Goal: Information Seeking & Learning: Learn about a topic

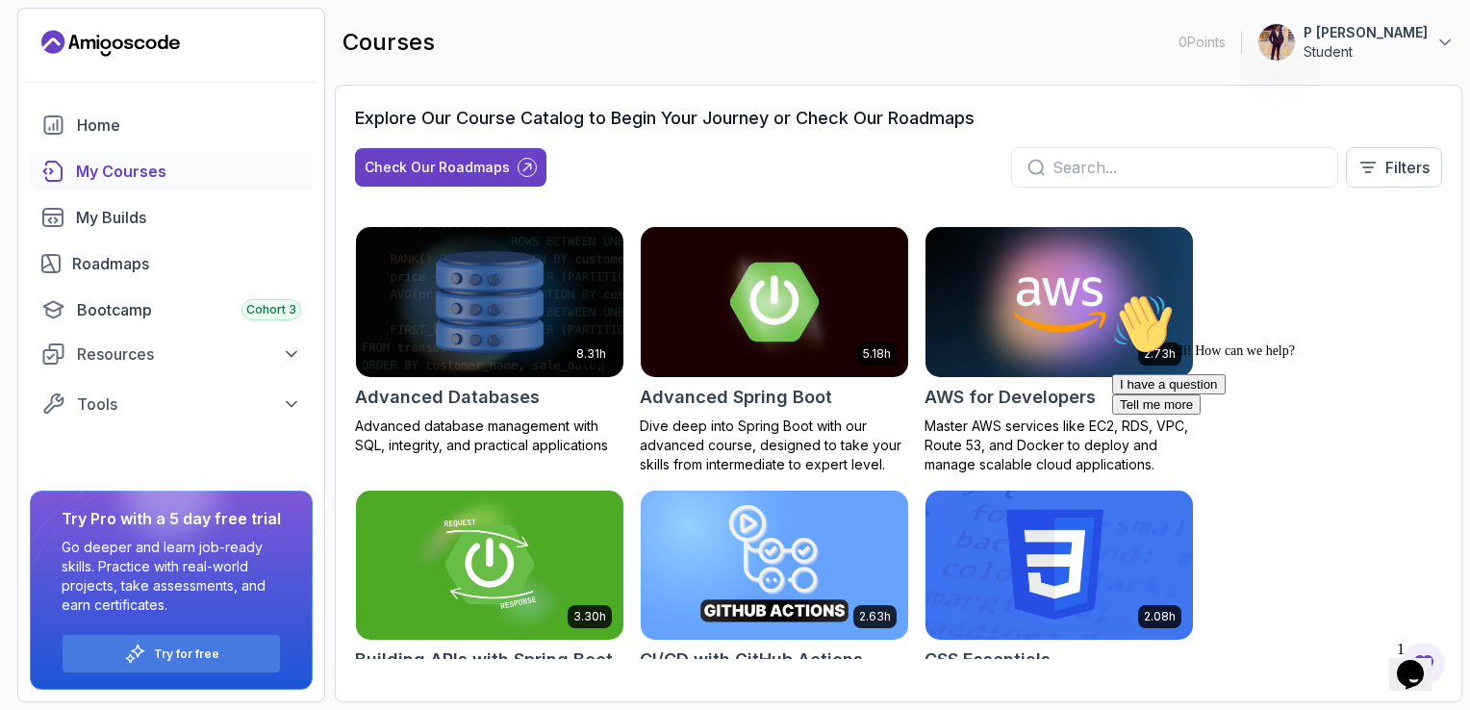
click at [1112, 293] on icon "Chat attention grabber" at bounding box center [1112, 293] width 0 height 0
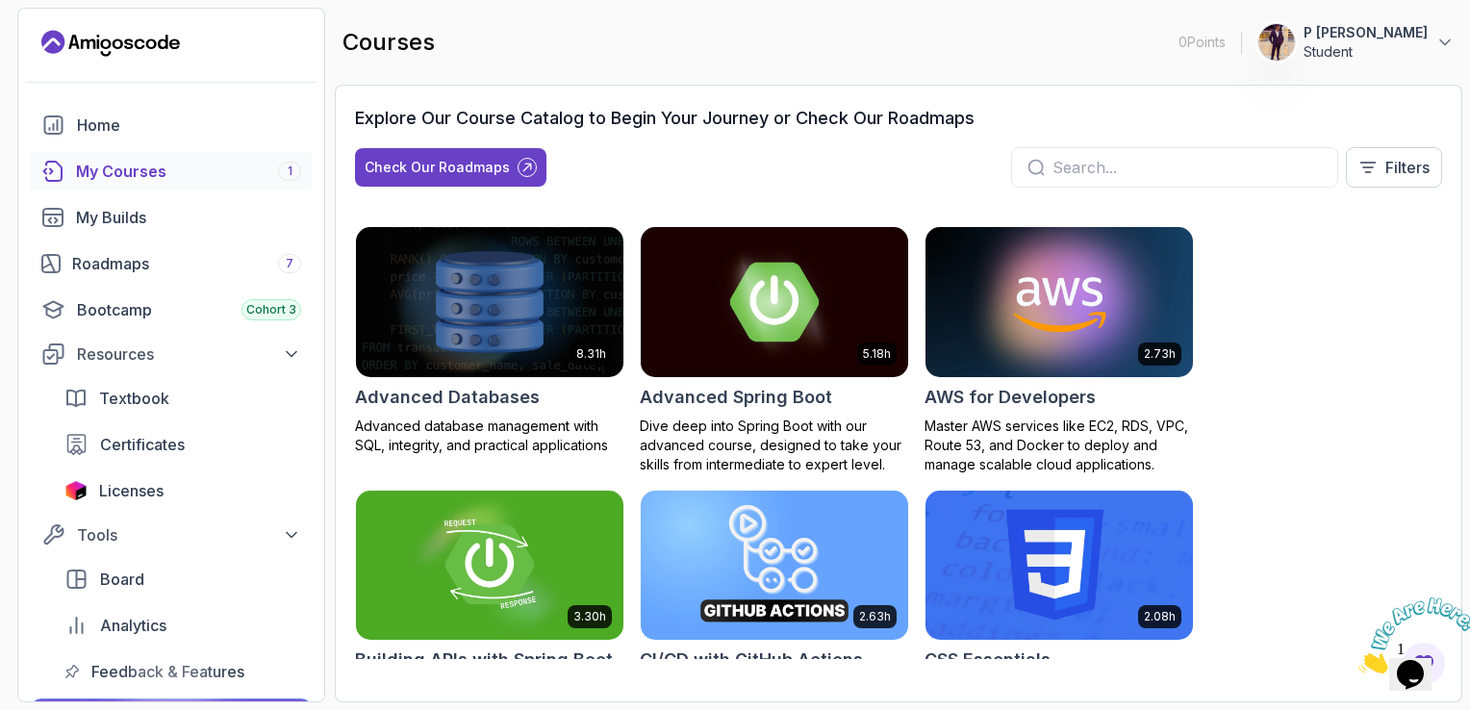
click at [238, 174] on div "My Courses 1" at bounding box center [188, 171] width 225 height 23
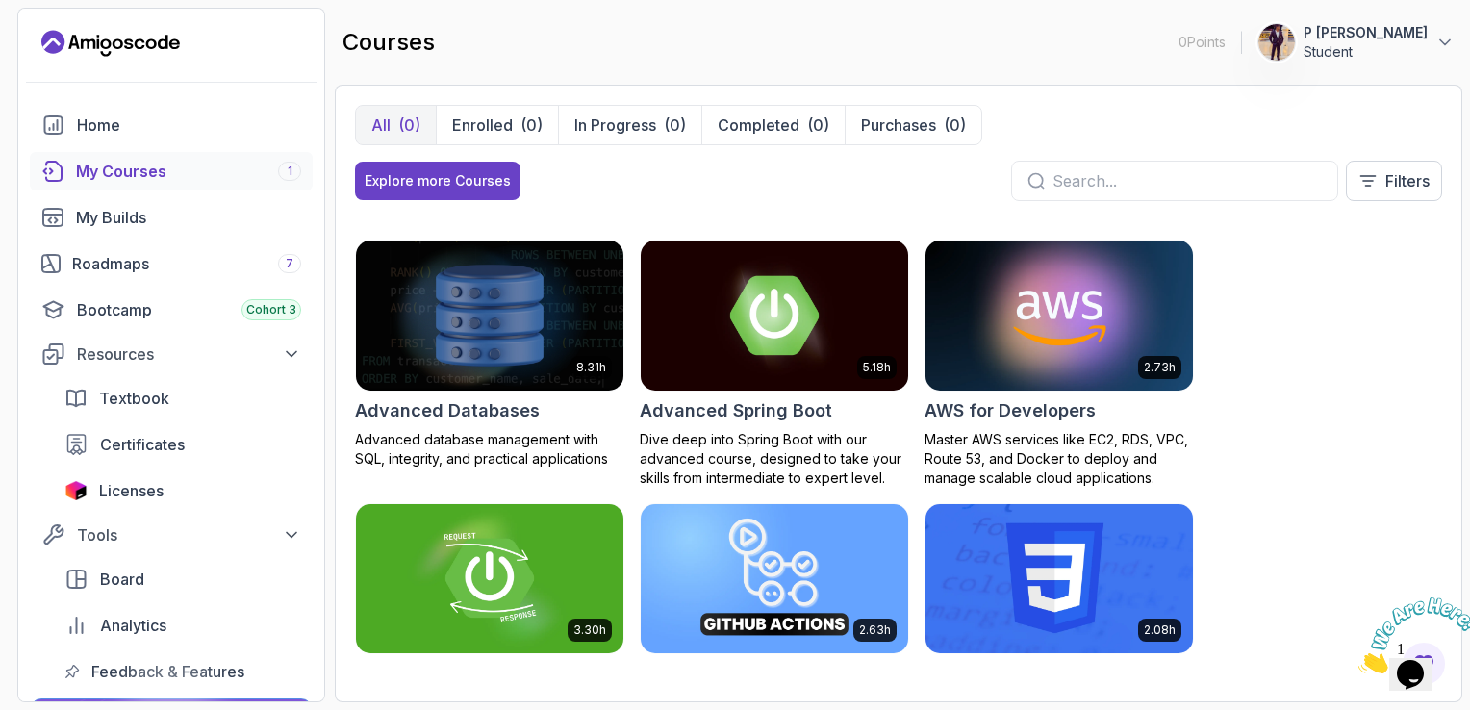
click at [238, 174] on div "My Courses 1" at bounding box center [188, 171] width 225 height 23
click at [168, 164] on div "My Courses 1" at bounding box center [188, 171] width 225 height 23
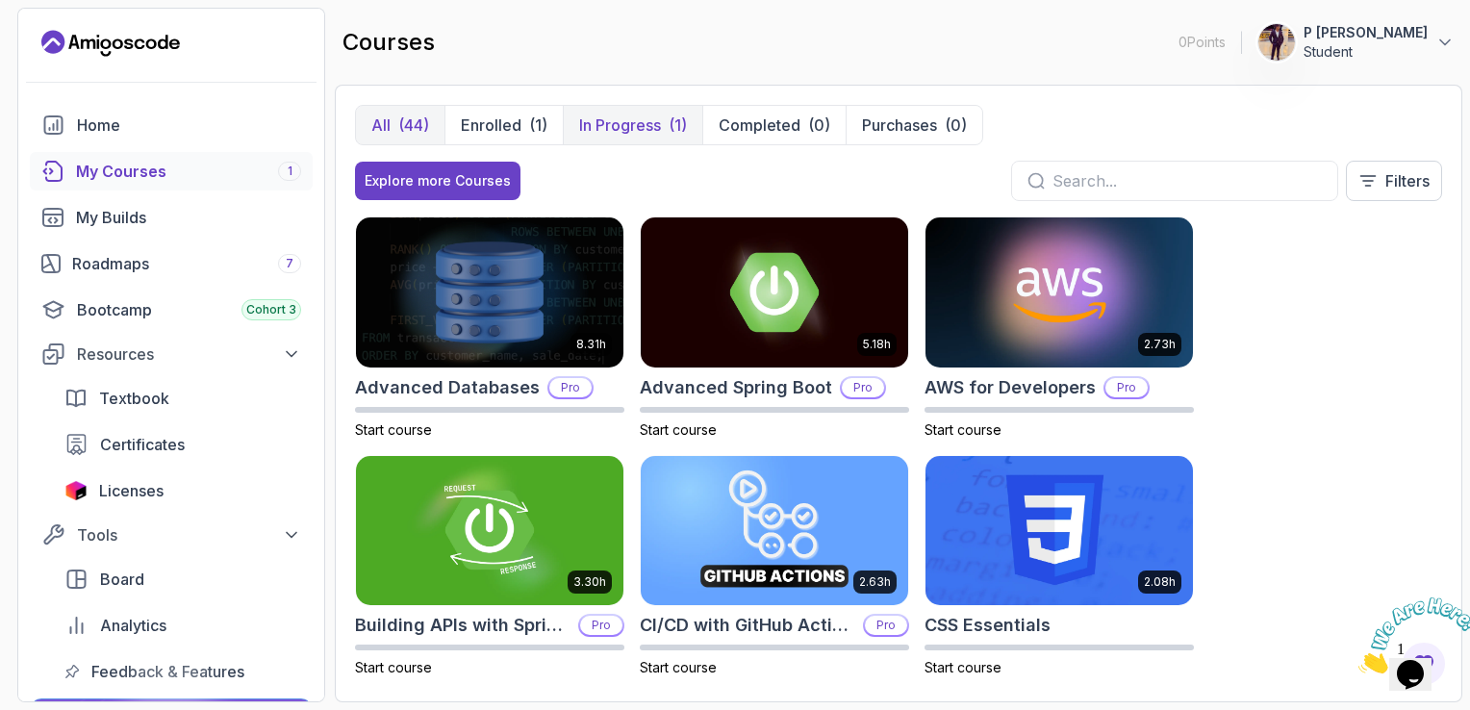
click at [623, 130] on p "In Progress" at bounding box center [620, 125] width 82 height 23
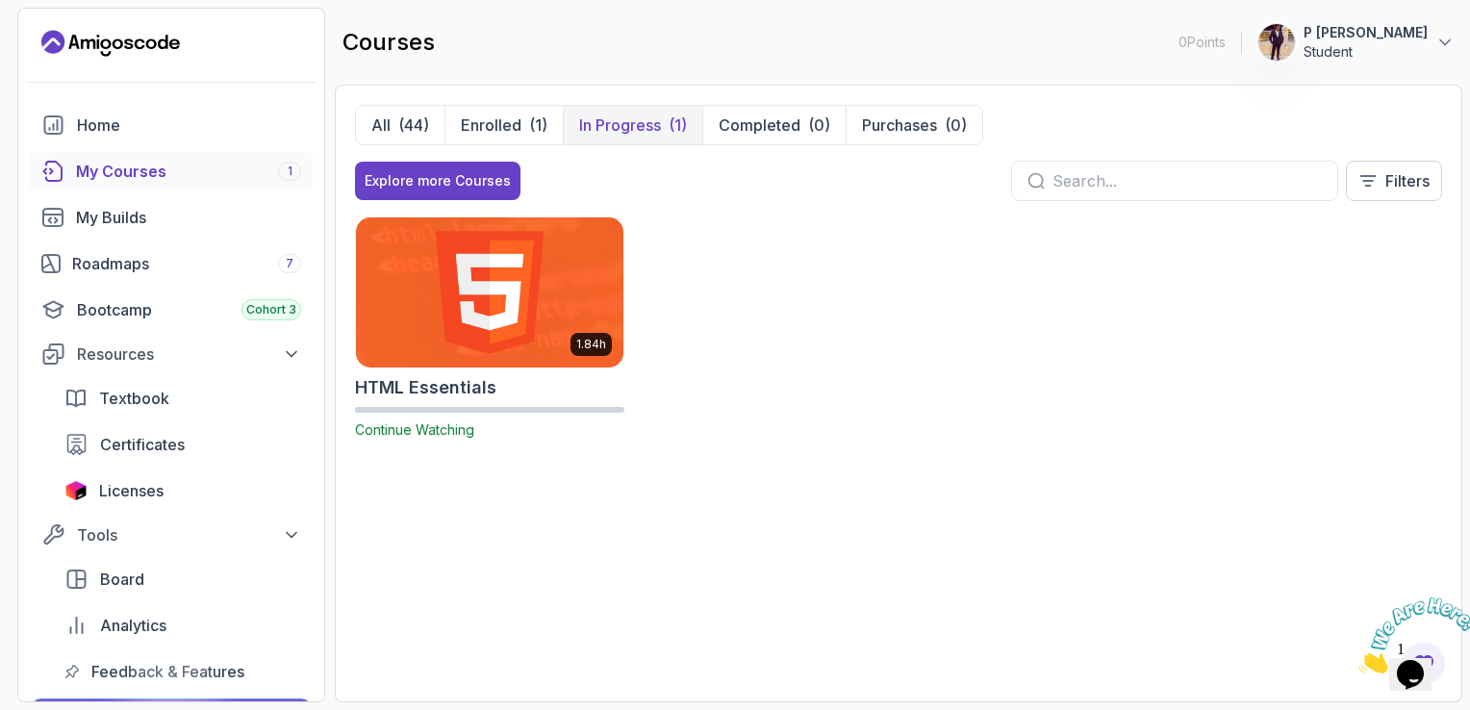
click at [481, 337] on img at bounding box center [489, 292] width 281 height 157
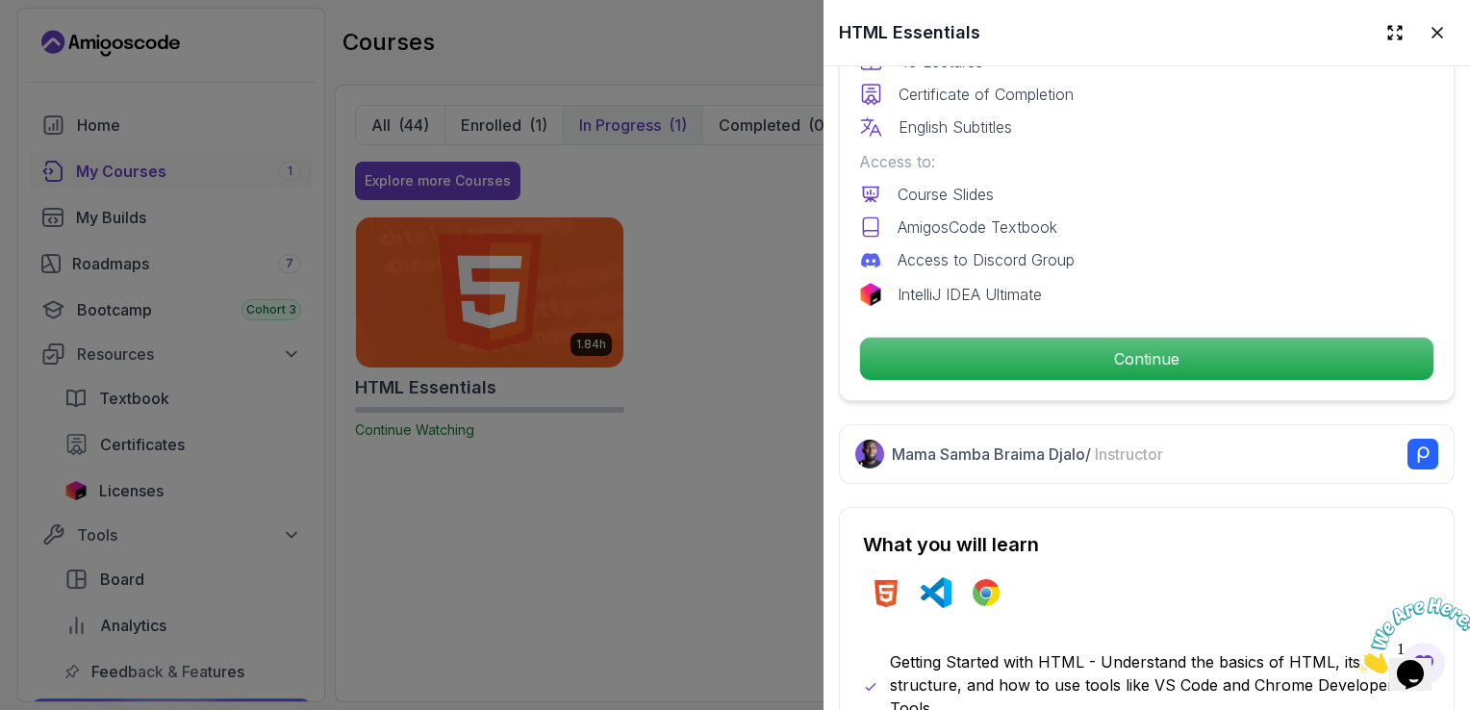
scroll to position [587, 0]
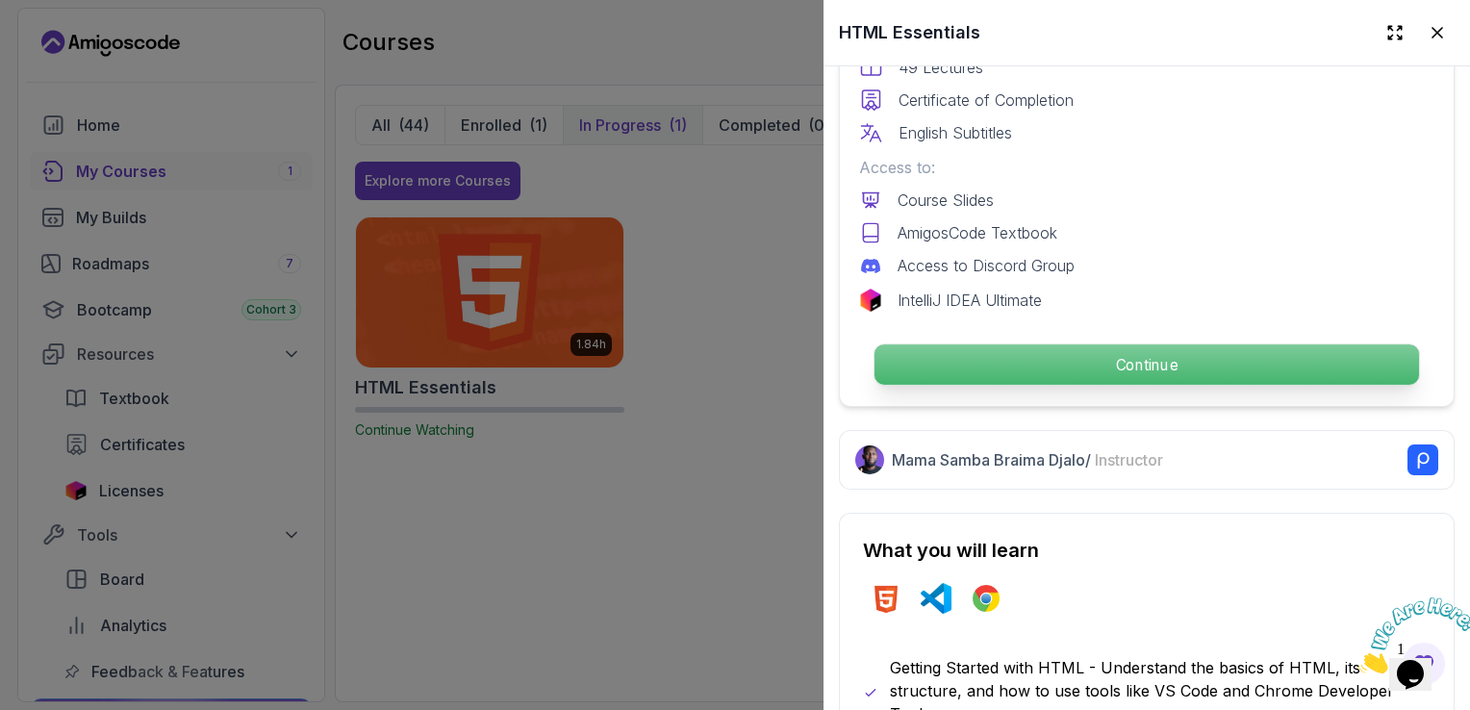
click at [1278, 368] on p "Continue" at bounding box center [1147, 364] width 545 height 40
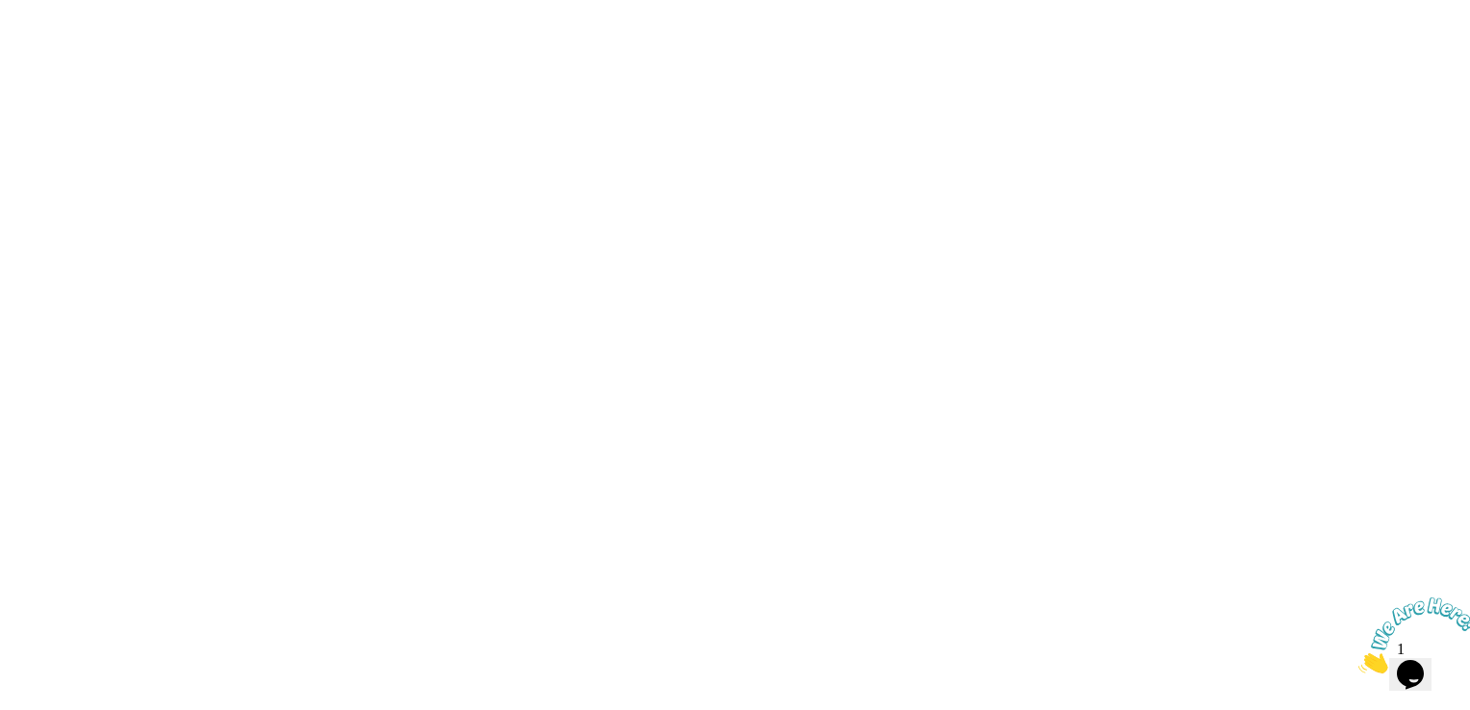
click at [1243, 0] on html at bounding box center [735, 0] width 1470 height 0
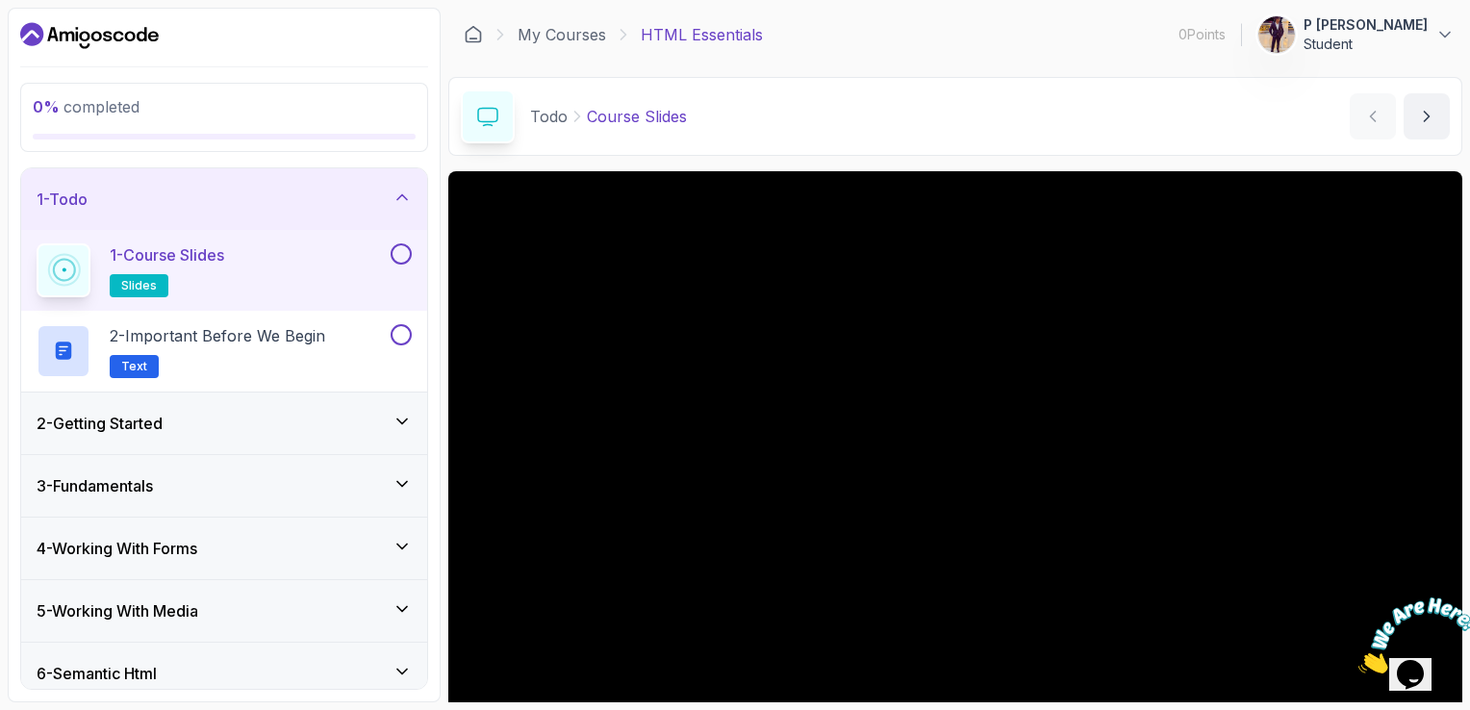
click at [398, 255] on button at bounding box center [401, 253] width 21 height 21
click at [408, 331] on button at bounding box center [401, 334] width 21 height 21
click at [399, 418] on icon at bounding box center [402, 420] width 10 height 5
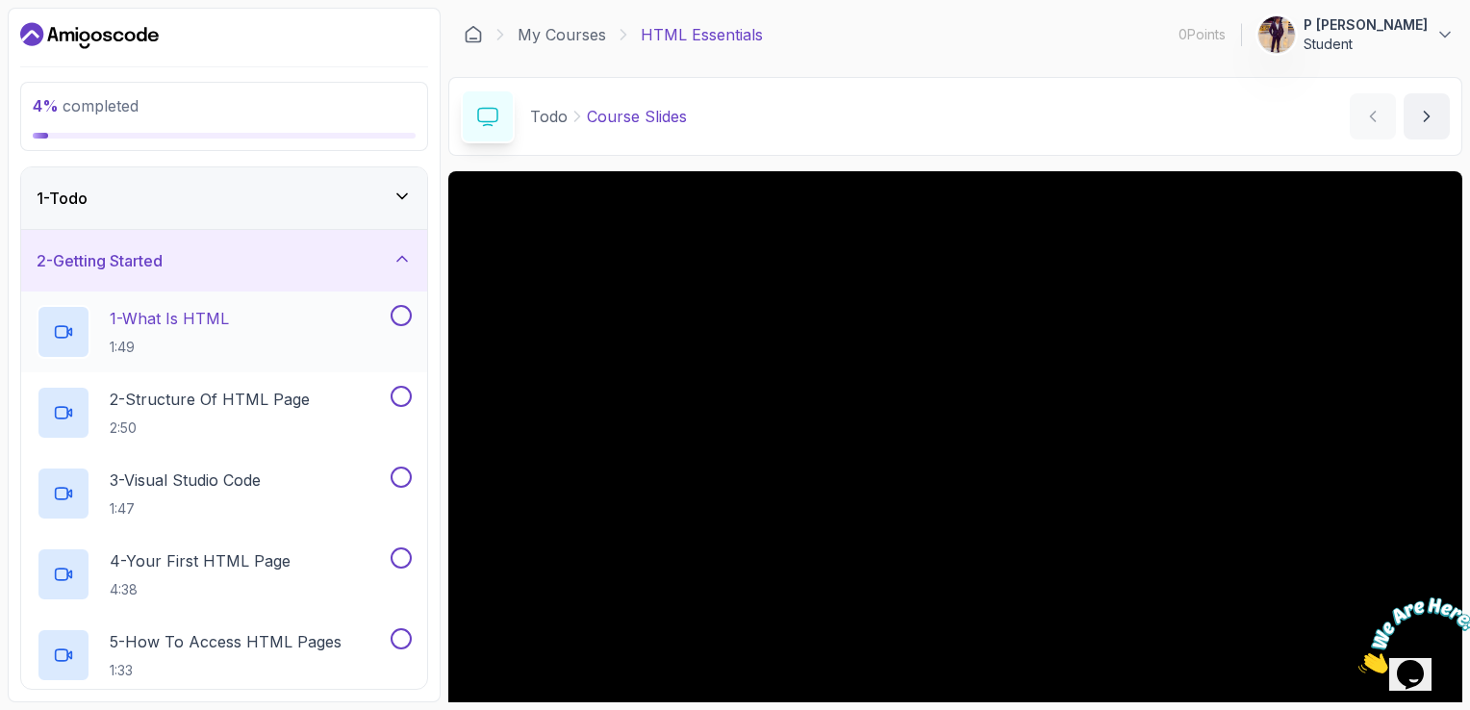
click at [401, 310] on button at bounding box center [401, 315] width 21 height 21
click at [404, 317] on icon at bounding box center [401, 315] width 17 height 19
click at [174, 314] on p "1 - What Is HTML" at bounding box center [169, 318] width 119 height 23
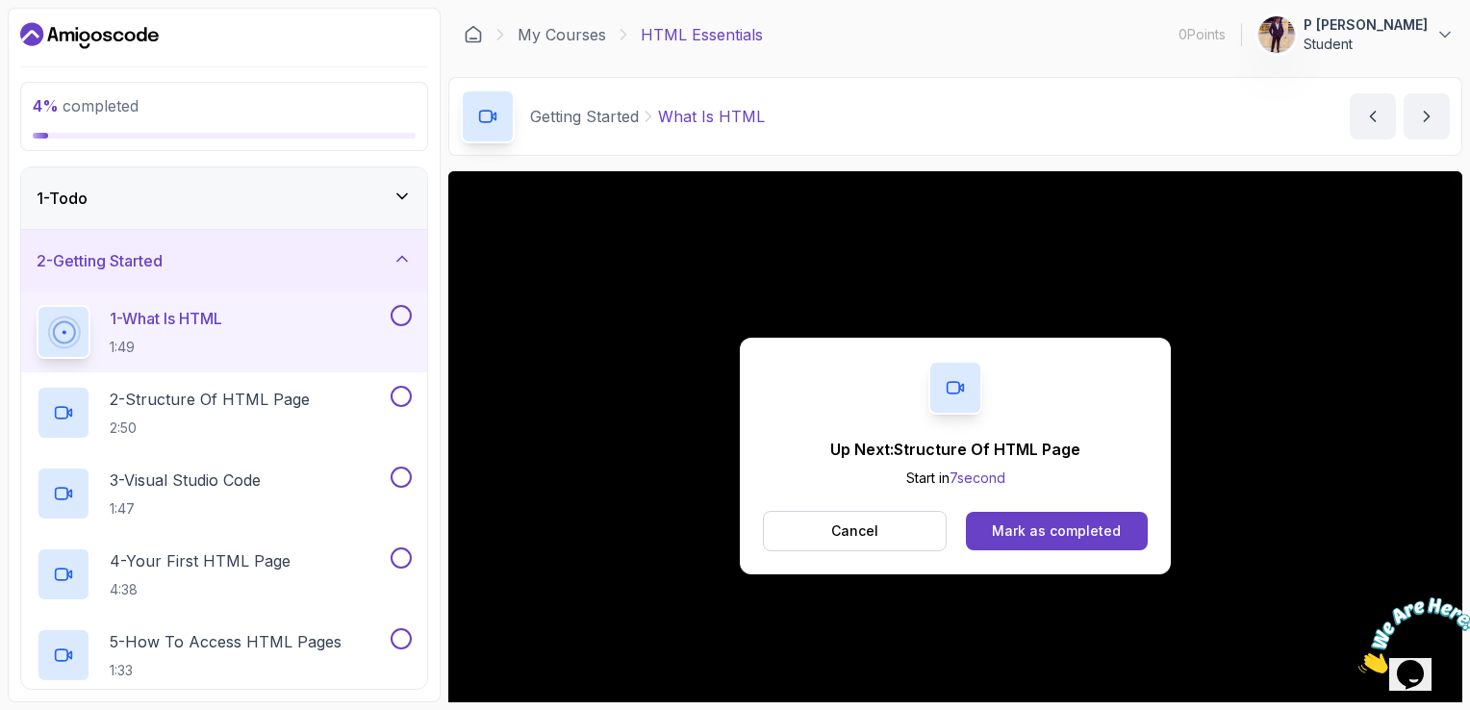
click at [408, 321] on button at bounding box center [401, 315] width 21 height 21
click at [403, 316] on icon at bounding box center [401, 317] width 11 height 8
click at [403, 316] on button at bounding box center [401, 315] width 21 height 21
click at [400, 394] on button at bounding box center [401, 396] width 21 height 21
click at [310, 401] on p "2 - Structure Of HTML Page" at bounding box center [210, 399] width 200 height 23
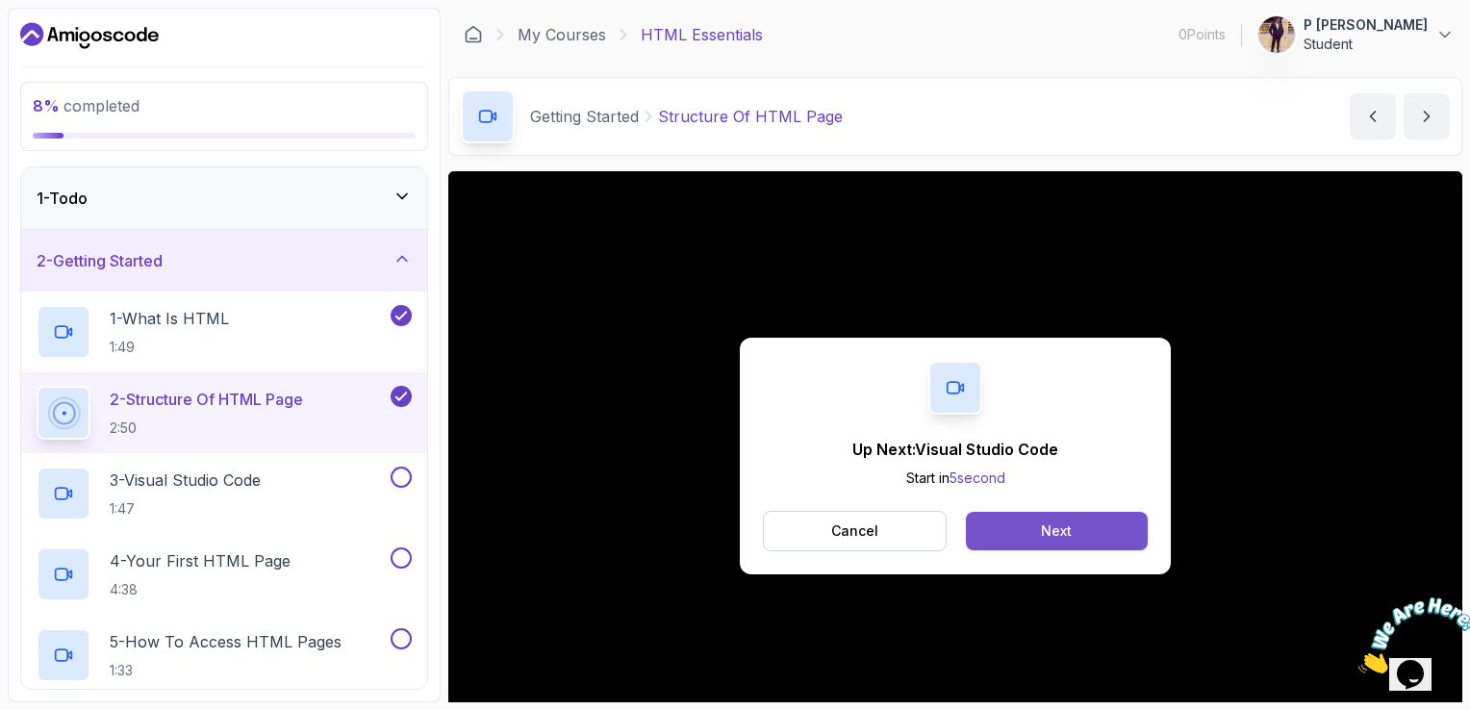
click at [1014, 530] on button "Next" at bounding box center [1057, 531] width 182 height 38
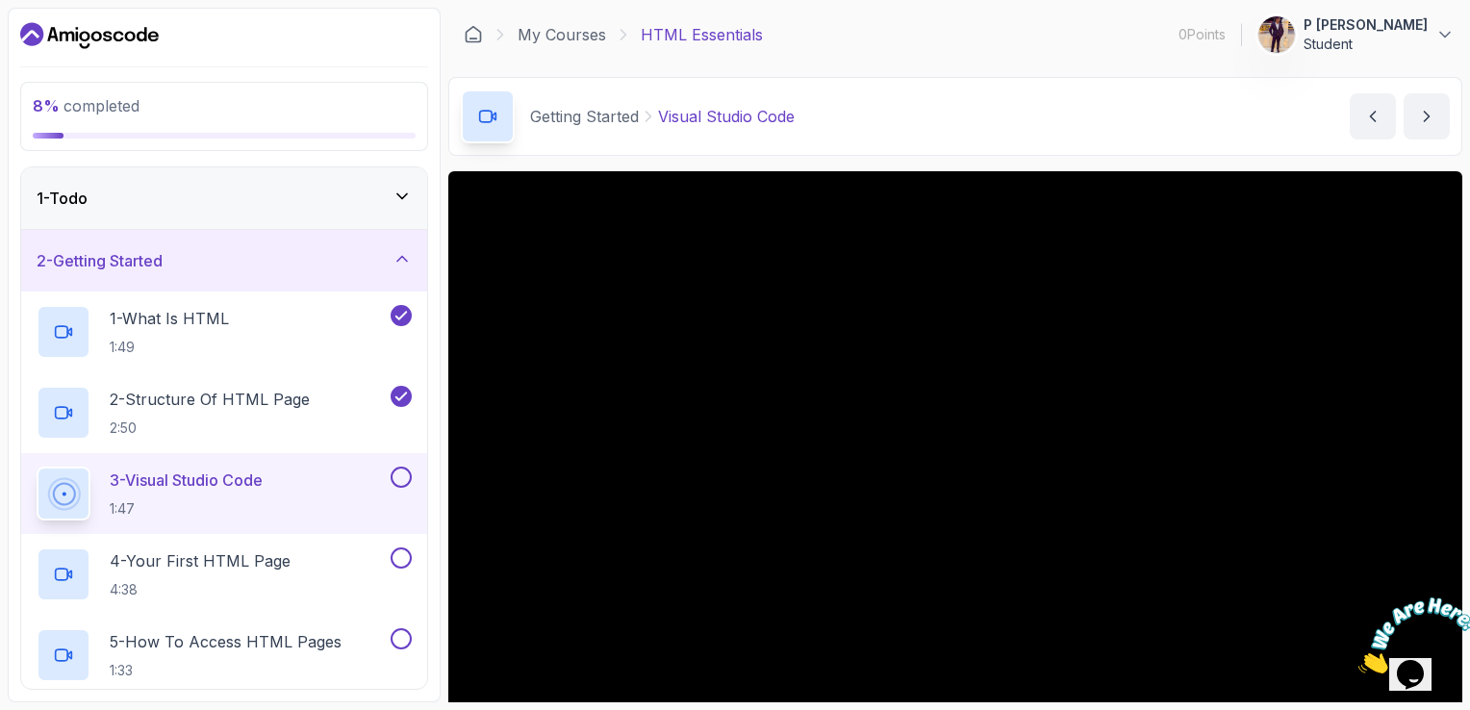
click at [398, 479] on button at bounding box center [401, 477] width 21 height 21
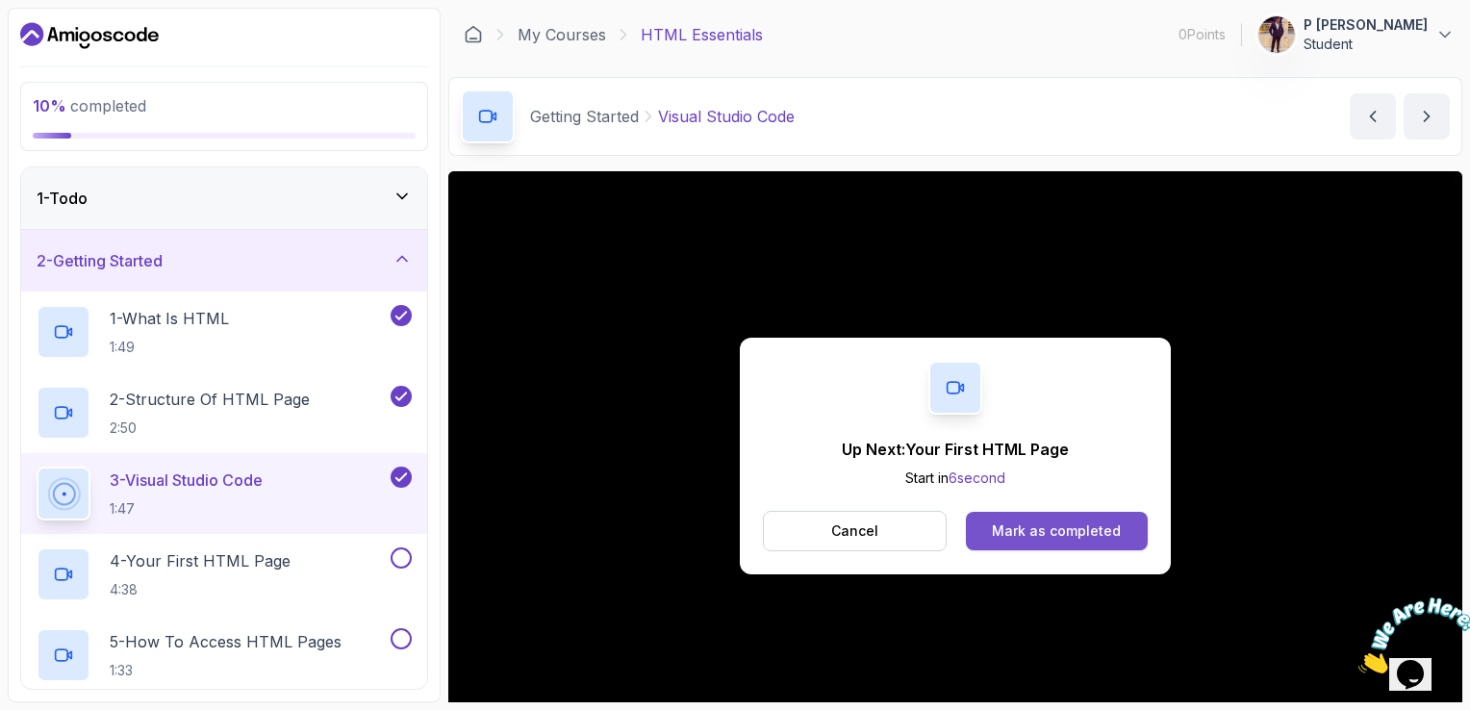
click at [995, 529] on div "Mark as completed" at bounding box center [1056, 530] width 129 height 19
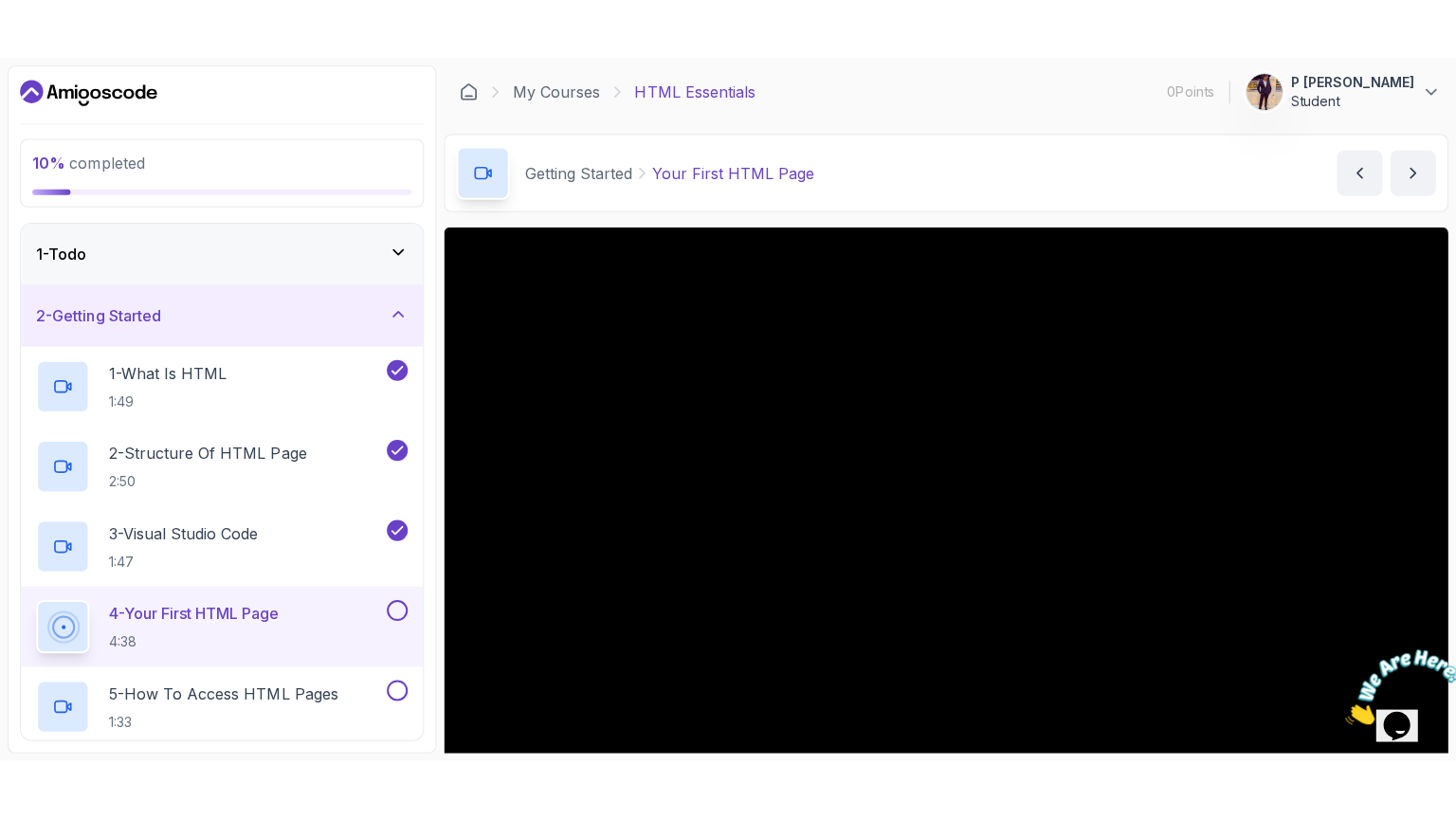
scroll to position [503, 0]
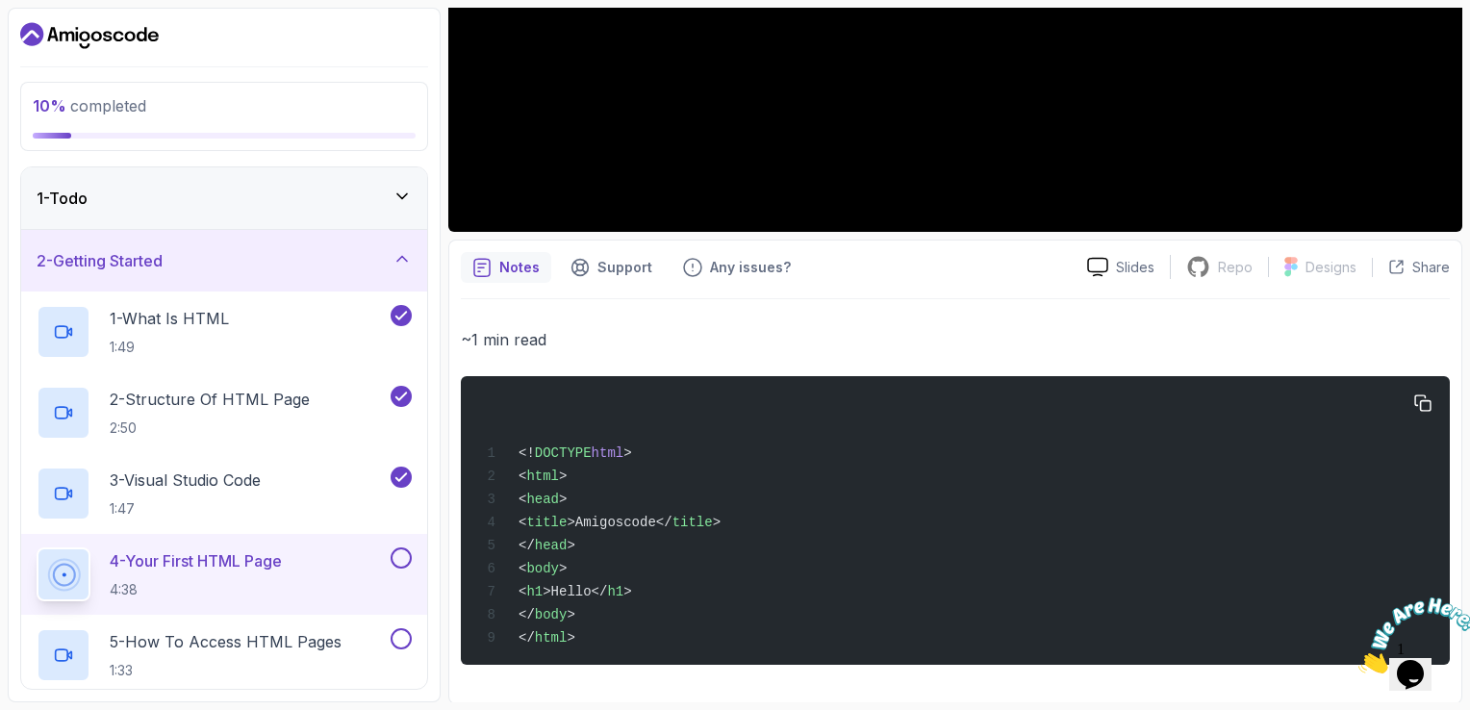
click at [972, 437] on div "<! DOCTYPE html > < html > < head > < title >Amigoscode</ title > </ head > < b…" at bounding box center [955, 521] width 958 height 266
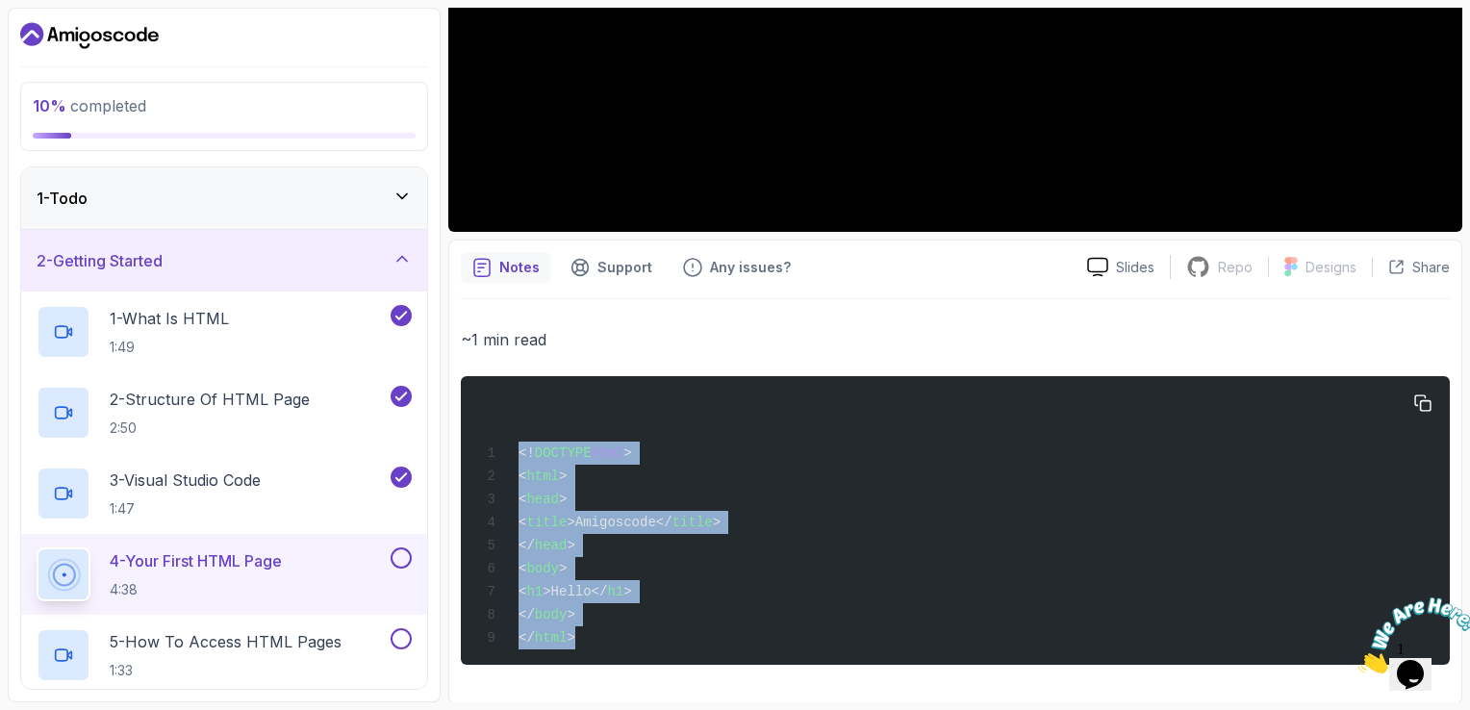
drag, startPoint x: 1467, startPoint y: 340, endPoint x: 1258, endPoint y: 656, distance: 379.2
click at [1258, 656] on section "10 % completed 1 - Todo 2 - Getting Started 1 - What Is HTML 1:49 2 - Structure…" at bounding box center [735, 355] width 1470 height 710
copy div "<! DOCTYPE html > < html > < head > < title >Amigoscode</ title > </ head > < b…"
click at [954, 503] on div "<! DOCTYPE html > < html > < head > < title >Amigoscode</ title > </ head > < b…" at bounding box center [955, 521] width 958 height 266
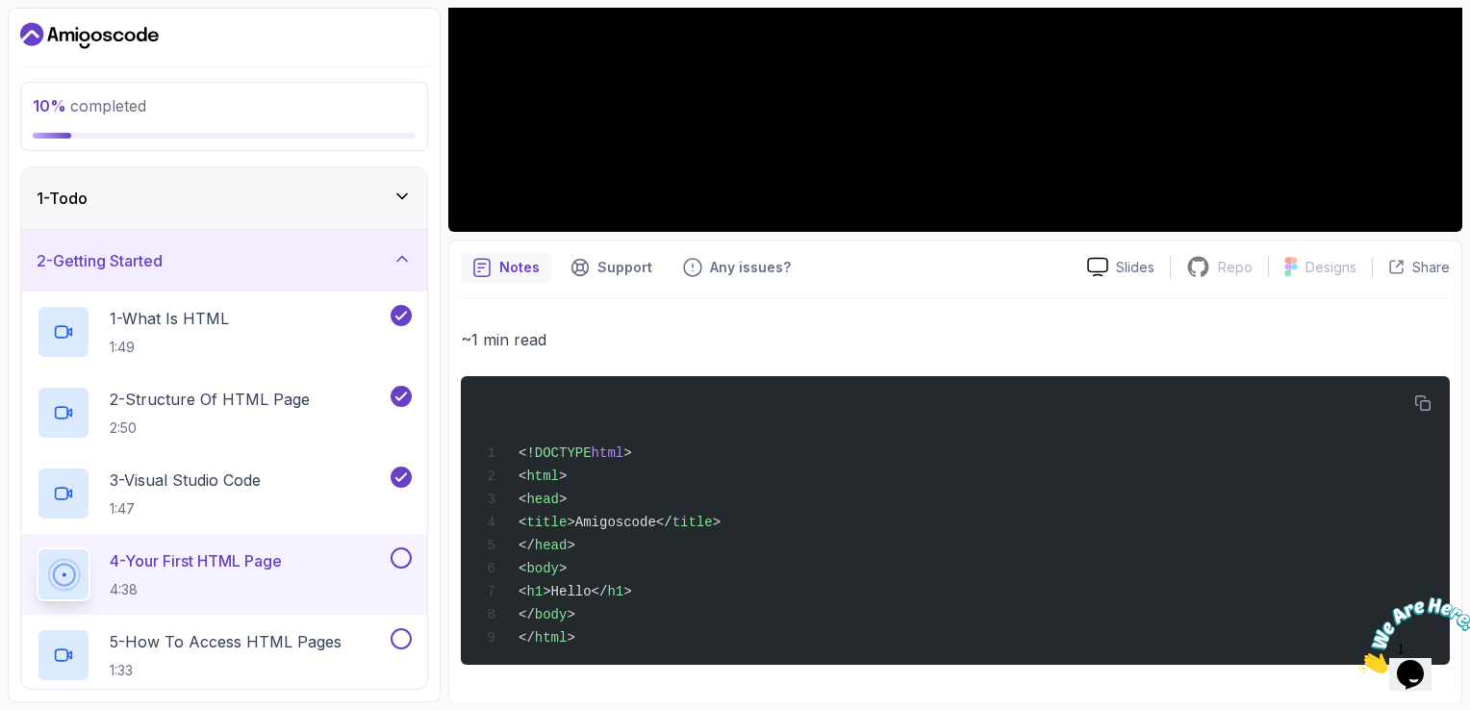
click at [1469, 144] on html "10 % completed 1 - Todo 2 - Getting Started 1 - What Is HTML 1:49 2 - Structure…" at bounding box center [735, 355] width 1470 height 710
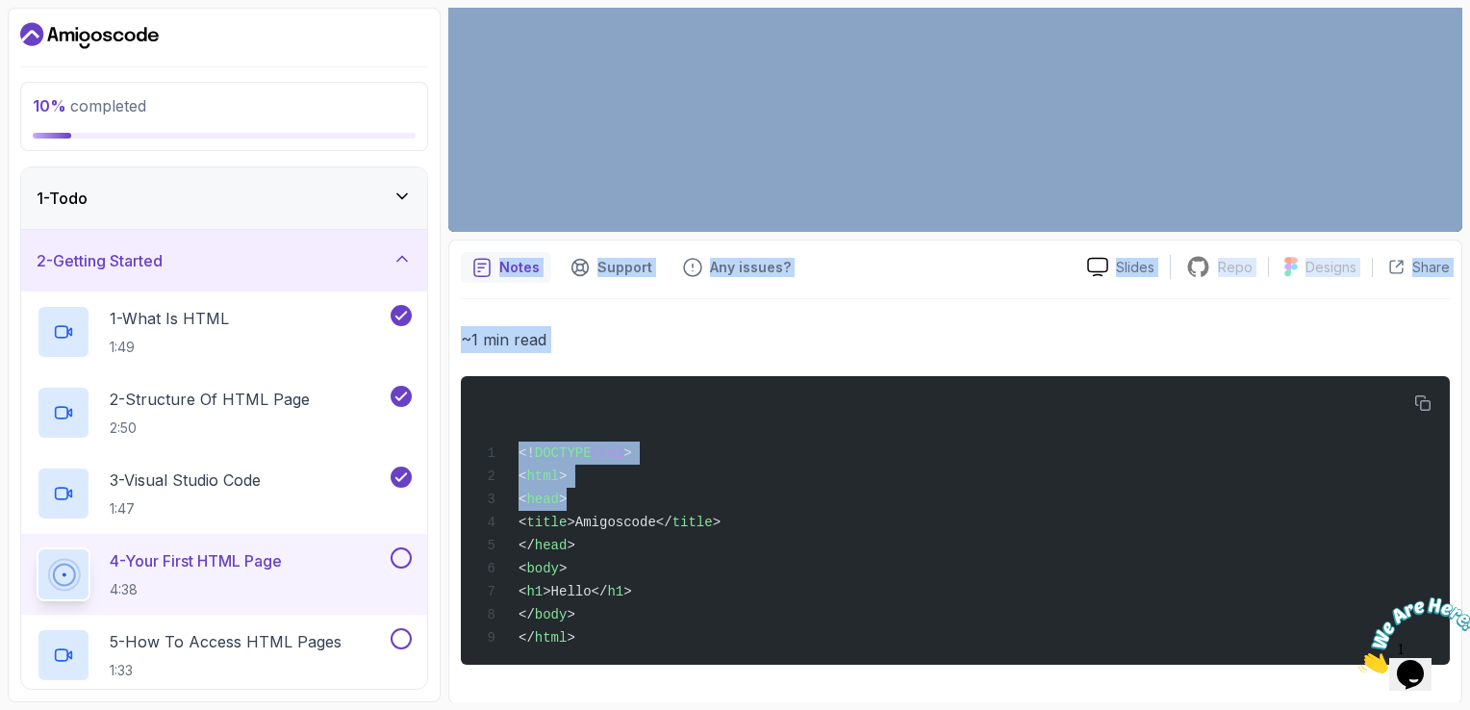
click at [999, 342] on p "~1 min read" at bounding box center [955, 339] width 989 height 27
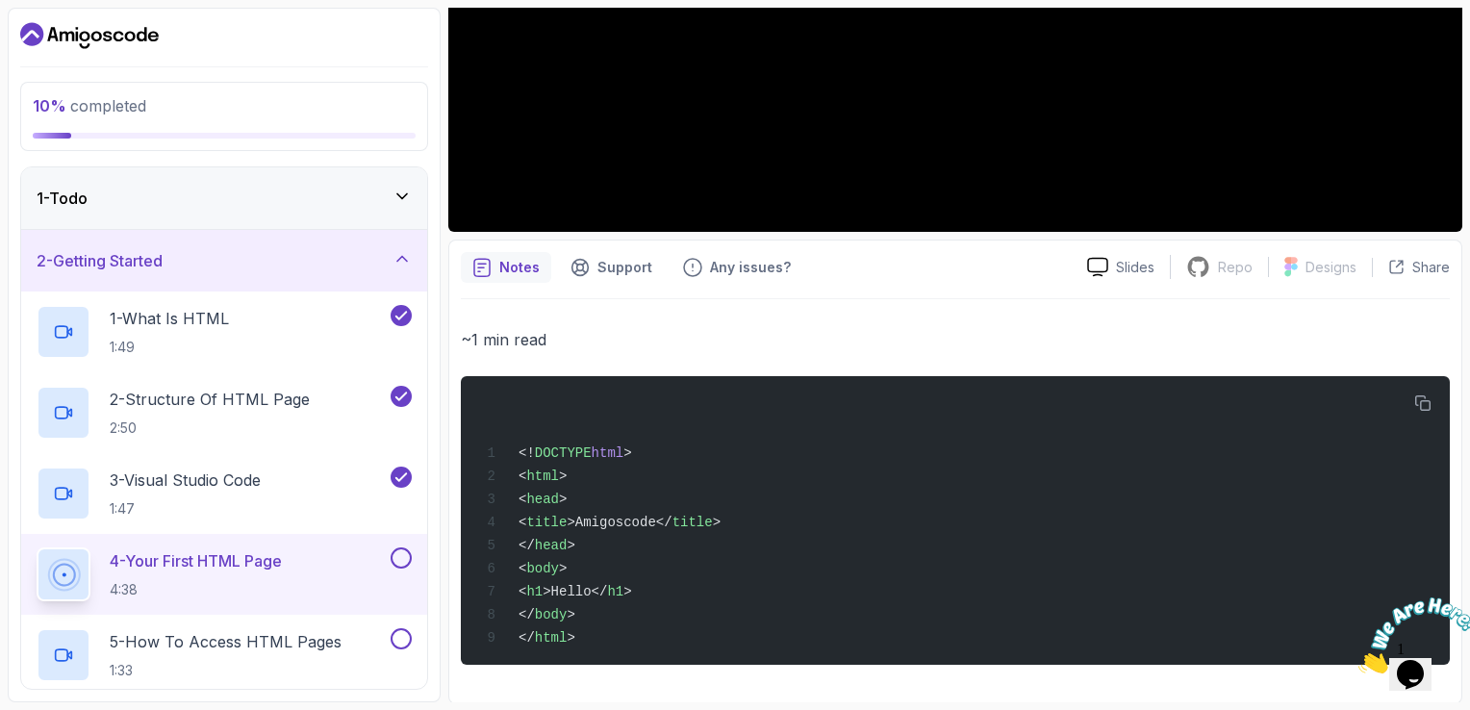
click at [400, 554] on button at bounding box center [401, 557] width 21 height 21
click at [407, 637] on button at bounding box center [401, 638] width 21 height 21
click at [282, 635] on p "5 - How To Access HTML Pages" at bounding box center [226, 641] width 232 height 23
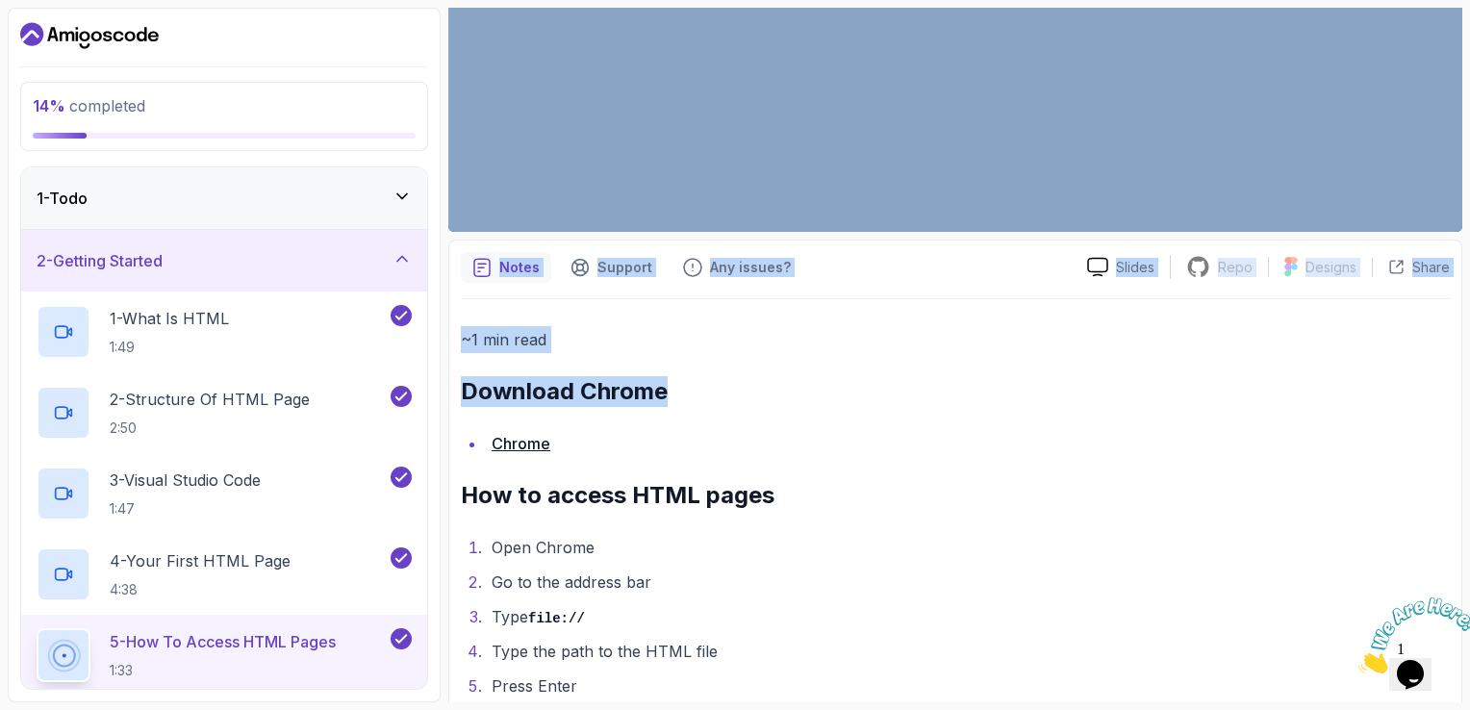
drag, startPoint x: 1469, startPoint y: 101, endPoint x: 1206, endPoint y: 360, distance: 368.7
click at [1206, 360] on section "14 % completed 1 - Todo 2 - Getting Started 1 - What Is HTML 1:49 2 - Structure…" at bounding box center [735, 355] width 1470 height 710
click at [1206, 360] on div "~1 min read Download Chrome Chrome How to access HTML pages Open Chrome Go to t…" at bounding box center [955, 513] width 989 height 374
click at [1178, 376] on h2 "Download Chrome" at bounding box center [955, 391] width 989 height 31
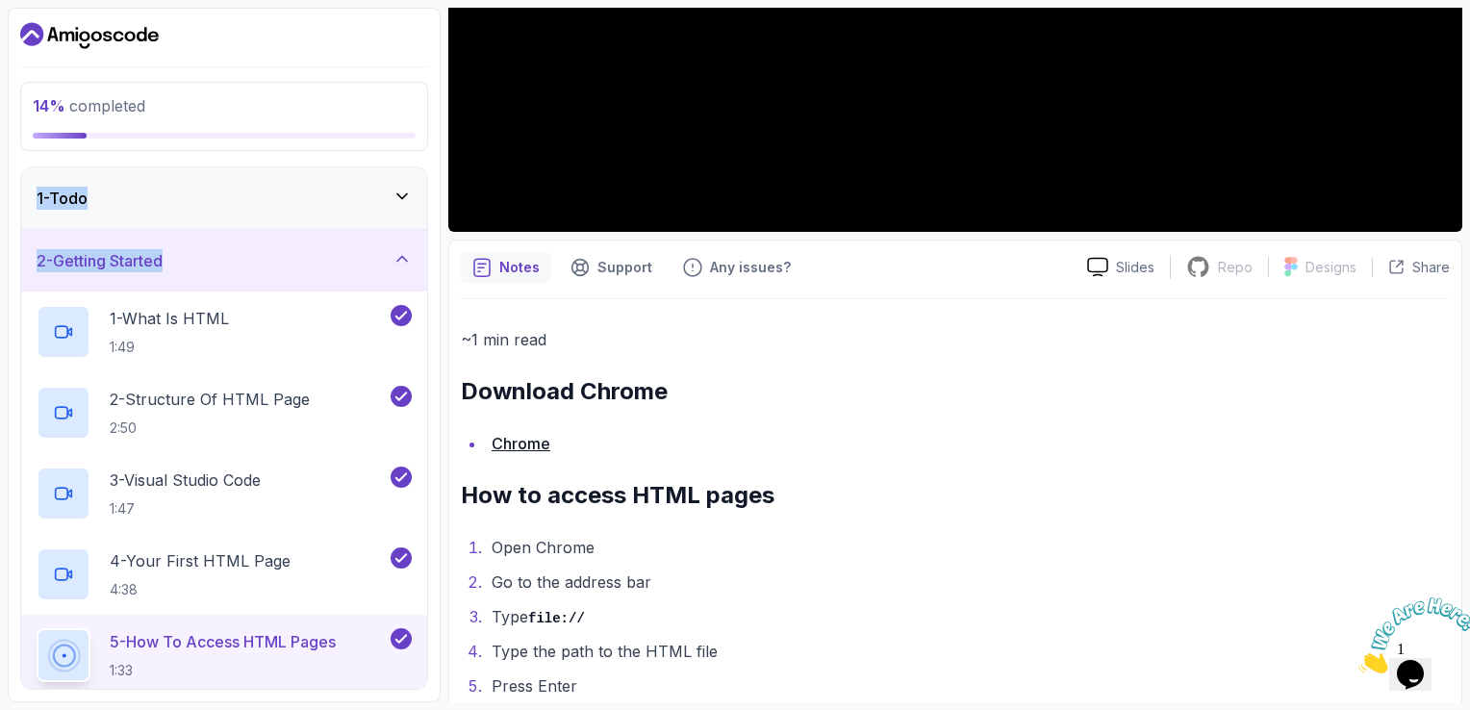
drag, startPoint x: 436, startPoint y: 136, endPoint x: 439, endPoint y: 233, distance: 97.2
click at [439, 233] on div "14 % completed 1 - Todo 2 - Getting Started 1 - What Is HTML 1:49 2 - Structure…" at bounding box center [224, 355] width 433 height 695
drag, startPoint x: 439, startPoint y: 233, endPoint x: 439, endPoint y: 222, distance: 10.6
click at [439, 222] on div "14 % completed 1 - Todo 2 - Getting Started 1 - What Is HTML 1:49 2 - Structure…" at bounding box center [224, 355] width 433 height 695
click at [1358, 660] on icon "Close" at bounding box center [1358, 668] width 0 height 16
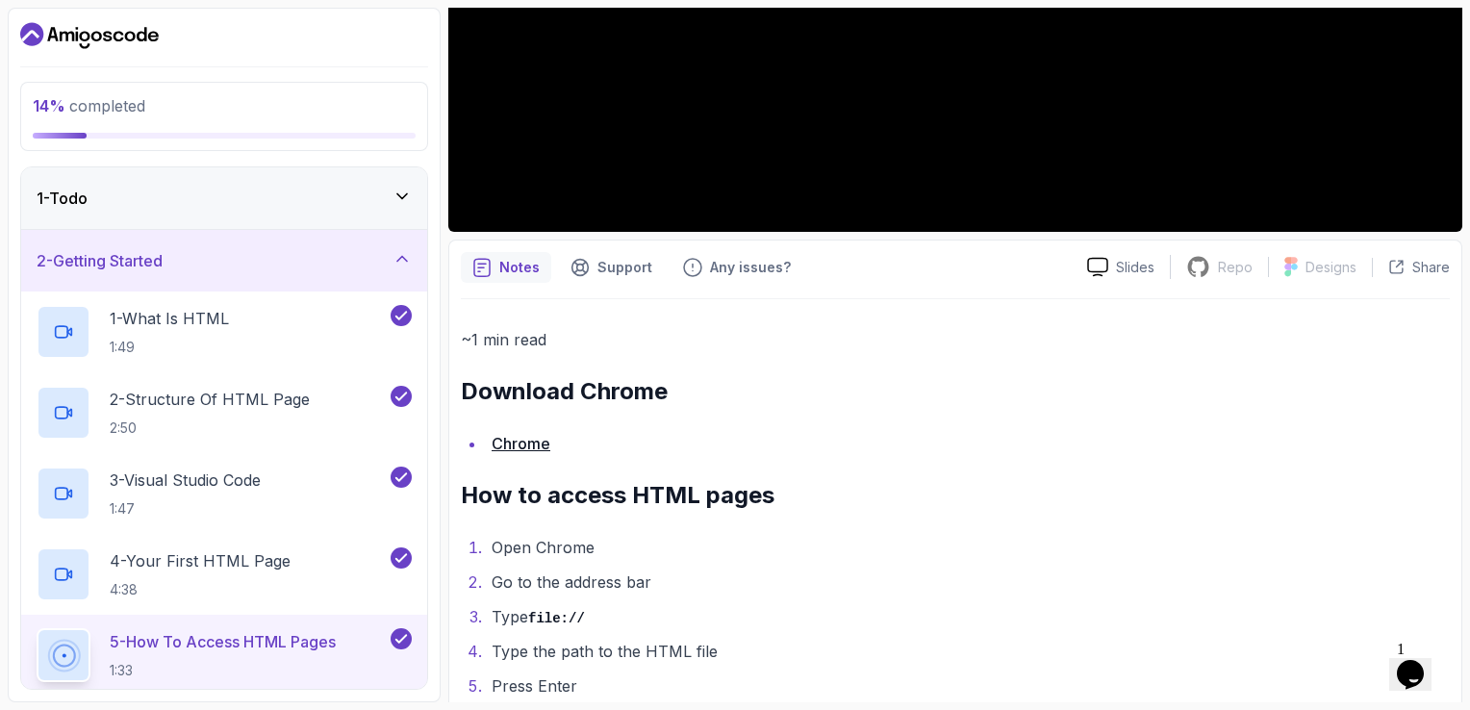
drag, startPoint x: 1461, startPoint y: 547, endPoint x: 1473, endPoint y: 524, distance: 25.8
click at [1469, 524] on html "14 % completed 1 - Todo 2 - Getting Started 1 - What Is HTML 1:49 2 - Structure…" at bounding box center [735, 355] width 1470 height 710
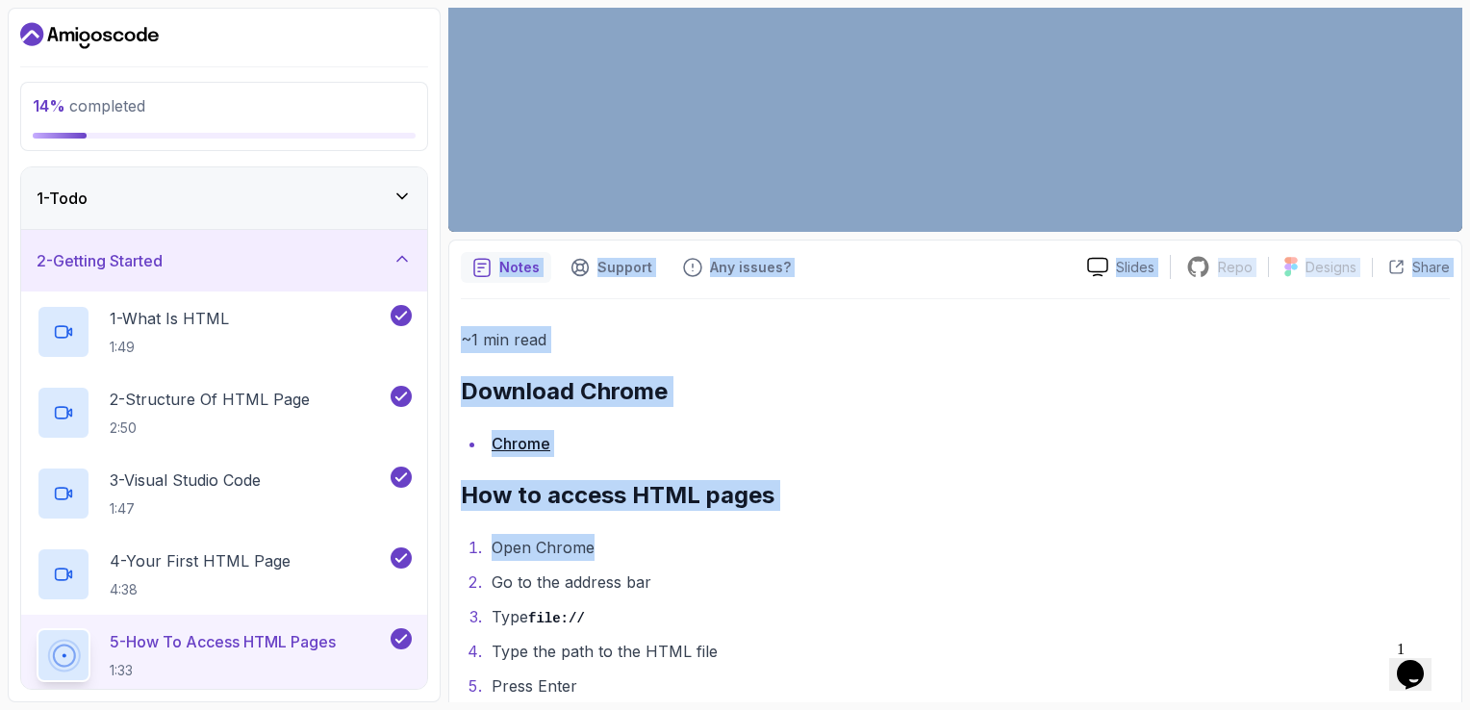
drag, startPoint x: 1469, startPoint y: 524, endPoint x: 1472, endPoint y: 116, distance: 407.9
click at [1469, 116] on html "14 % completed 1 - Todo 2 - Getting Started 1 - What Is HTML 1:49 2 - Structure…" at bounding box center [735, 355] width 1470 height 710
click at [1469, 137] on html "14 % completed 1 - Todo 2 - Getting Started 1 - What Is HTML 1:49 2 - Structure…" at bounding box center [735, 355] width 1470 height 710
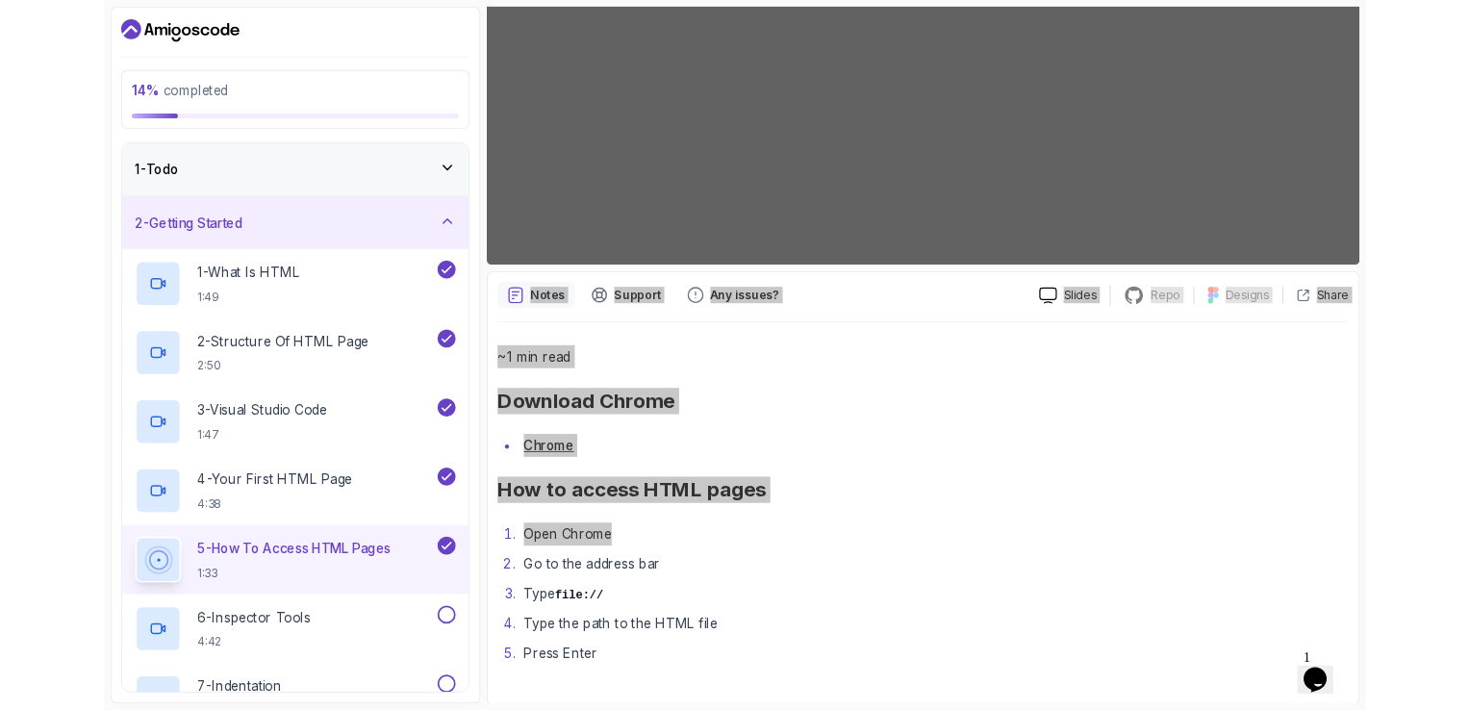
scroll to position [510, 0]
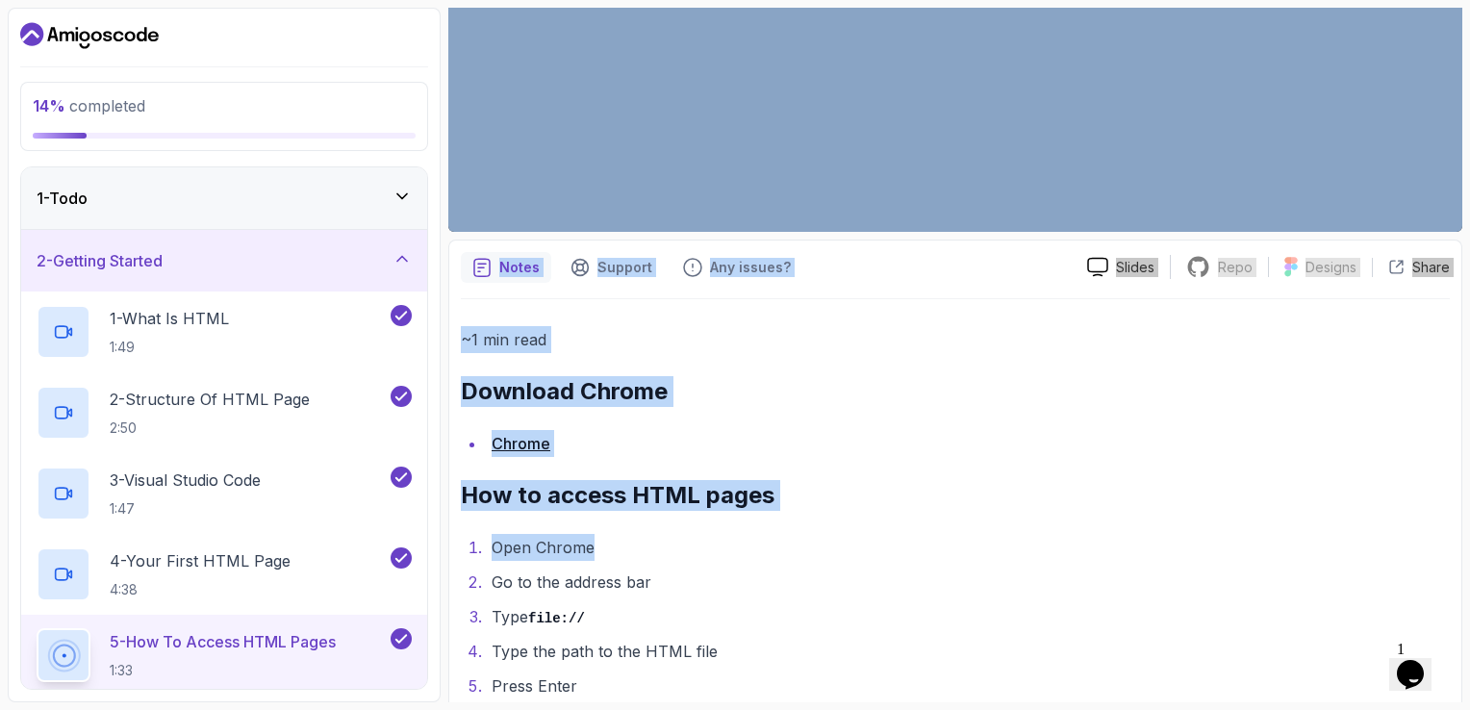
click at [1393, 483] on h2 "How to access HTML pages" at bounding box center [955, 495] width 989 height 31
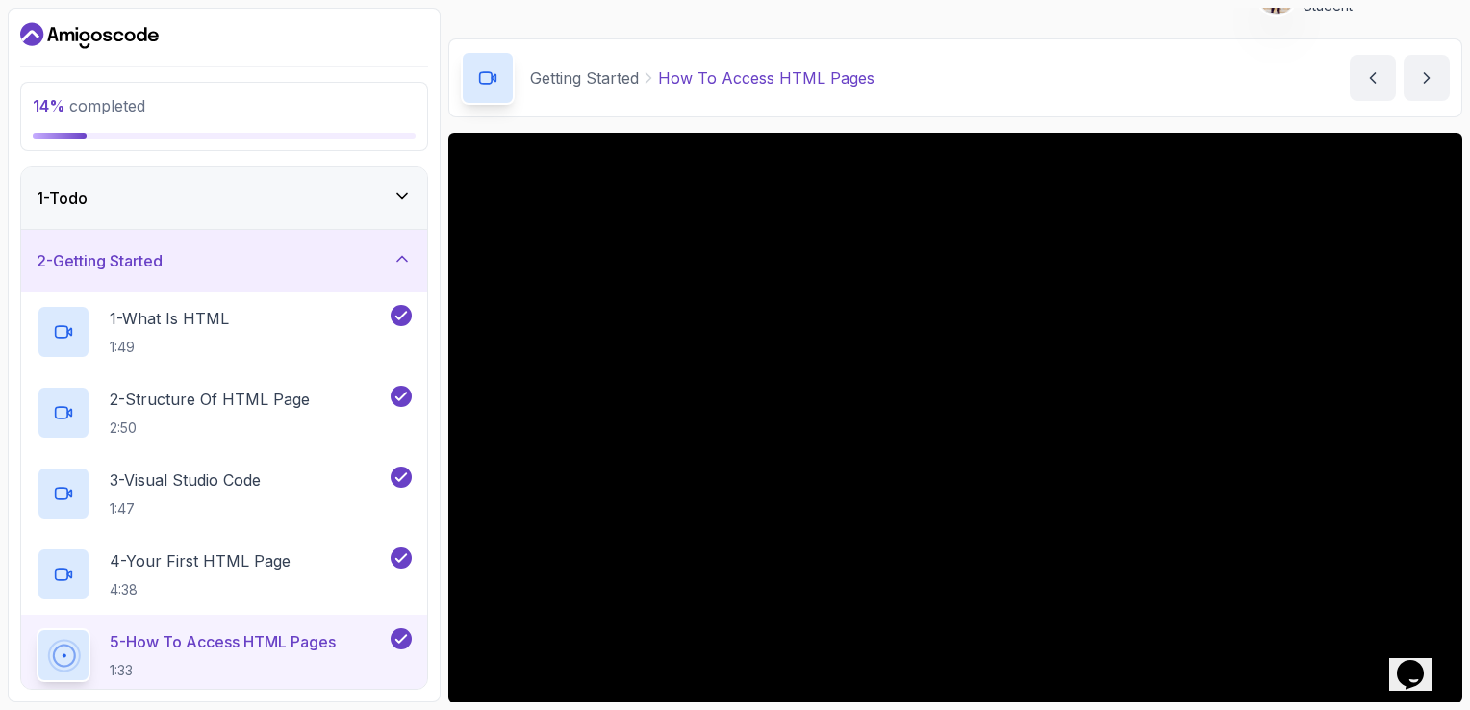
scroll to position [77, 0]
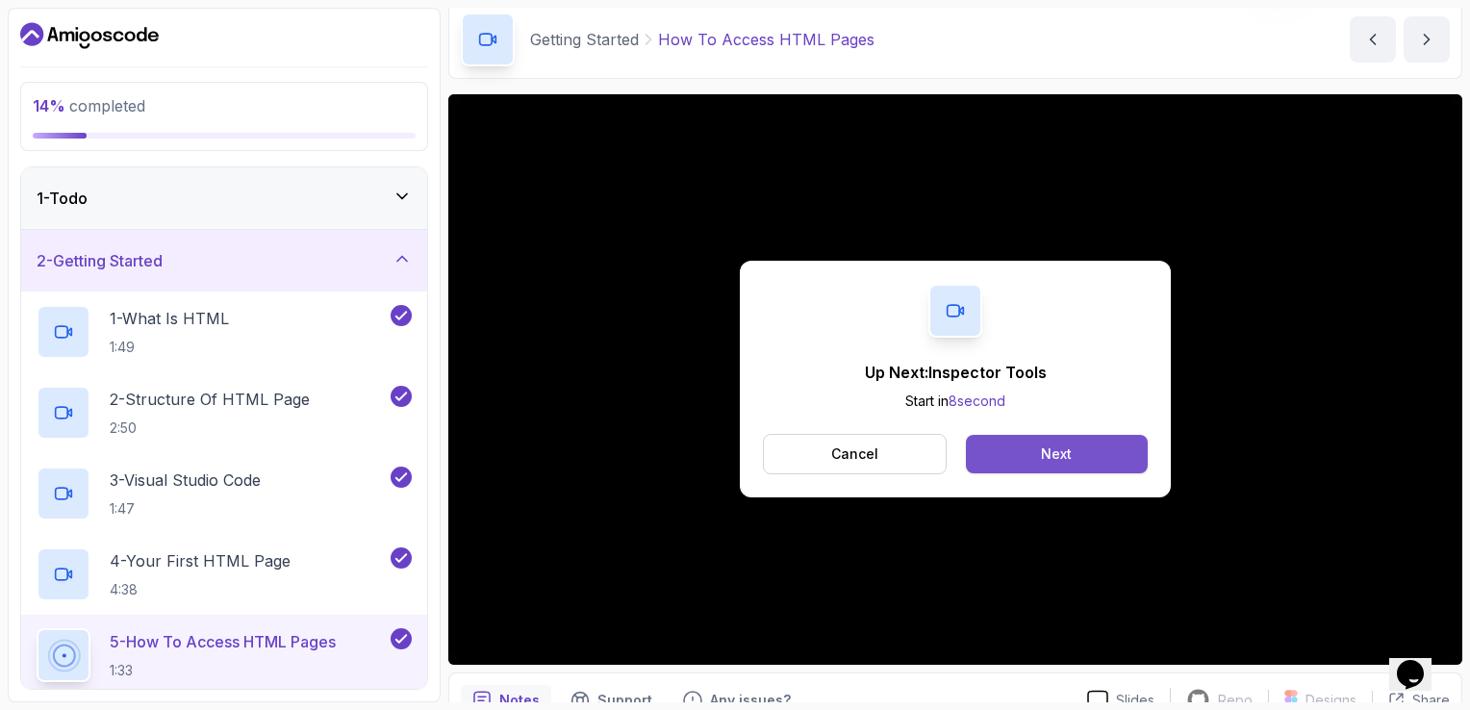
click at [1059, 456] on div "Next" at bounding box center [1056, 453] width 31 height 19
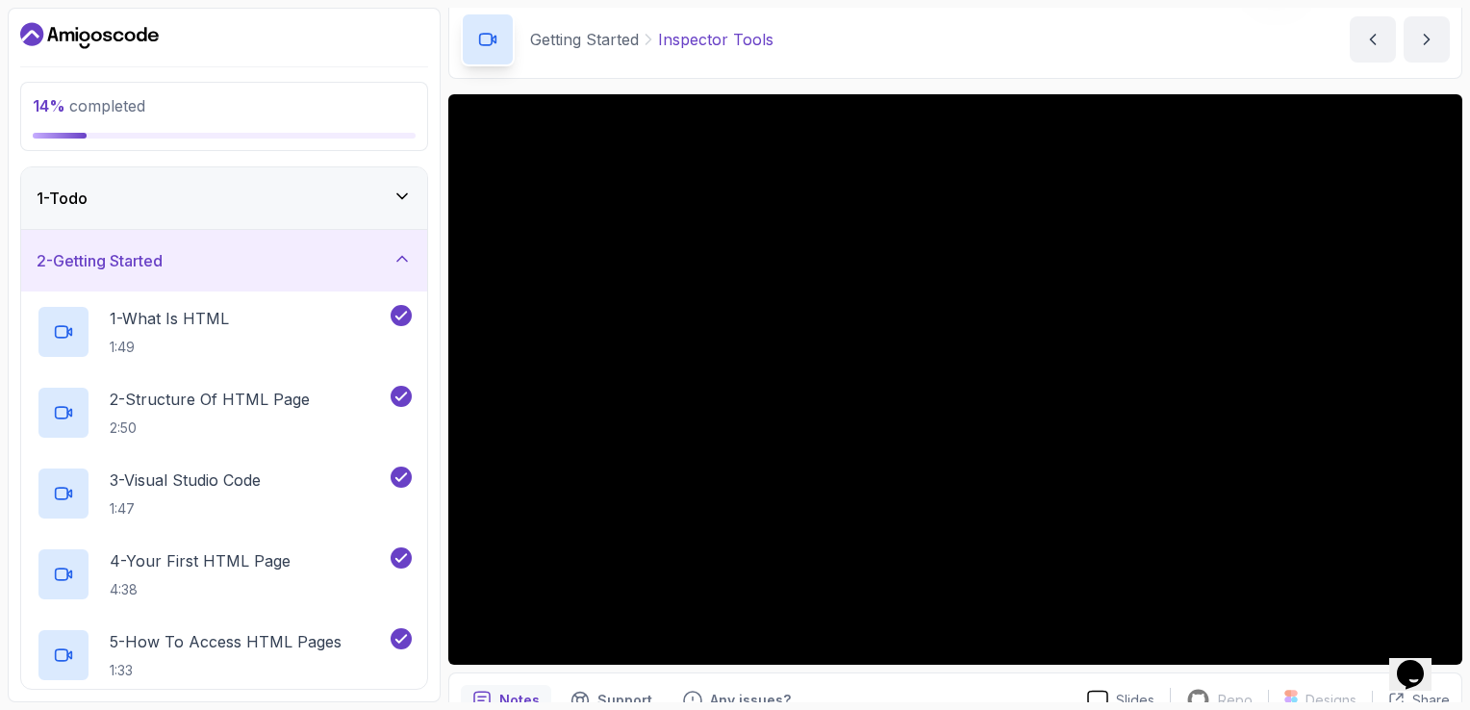
drag, startPoint x: 436, startPoint y: 291, endPoint x: 428, endPoint y: 322, distance: 32.7
click at [428, 322] on div "14 % completed 1 - Todo 2 - Getting Started 1 - What Is HTML 1:49 2 - Structure…" at bounding box center [224, 355] width 433 height 695
click at [240, 188] on div "1 - Todo" at bounding box center [224, 198] width 375 height 23
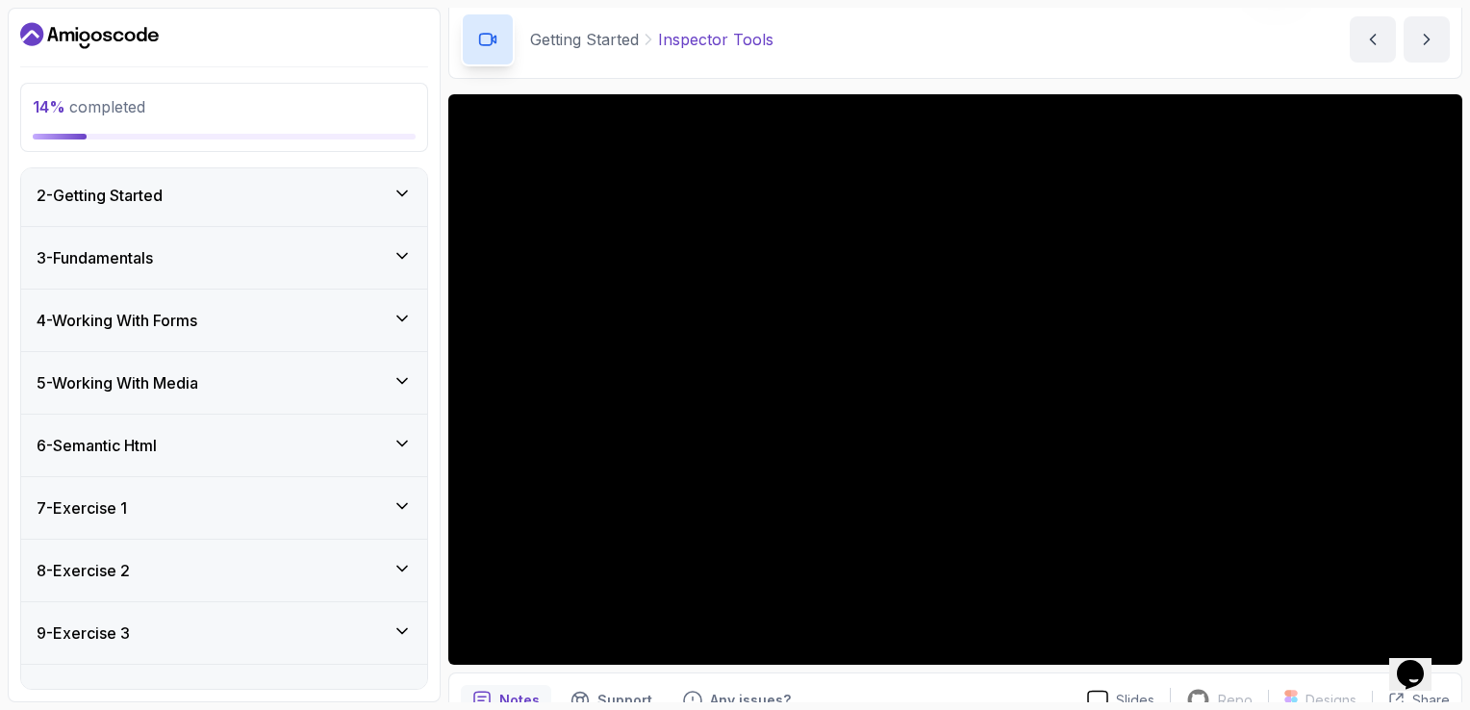
scroll to position [231, 0]
click at [404, 191] on icon at bounding box center [402, 190] width 19 height 19
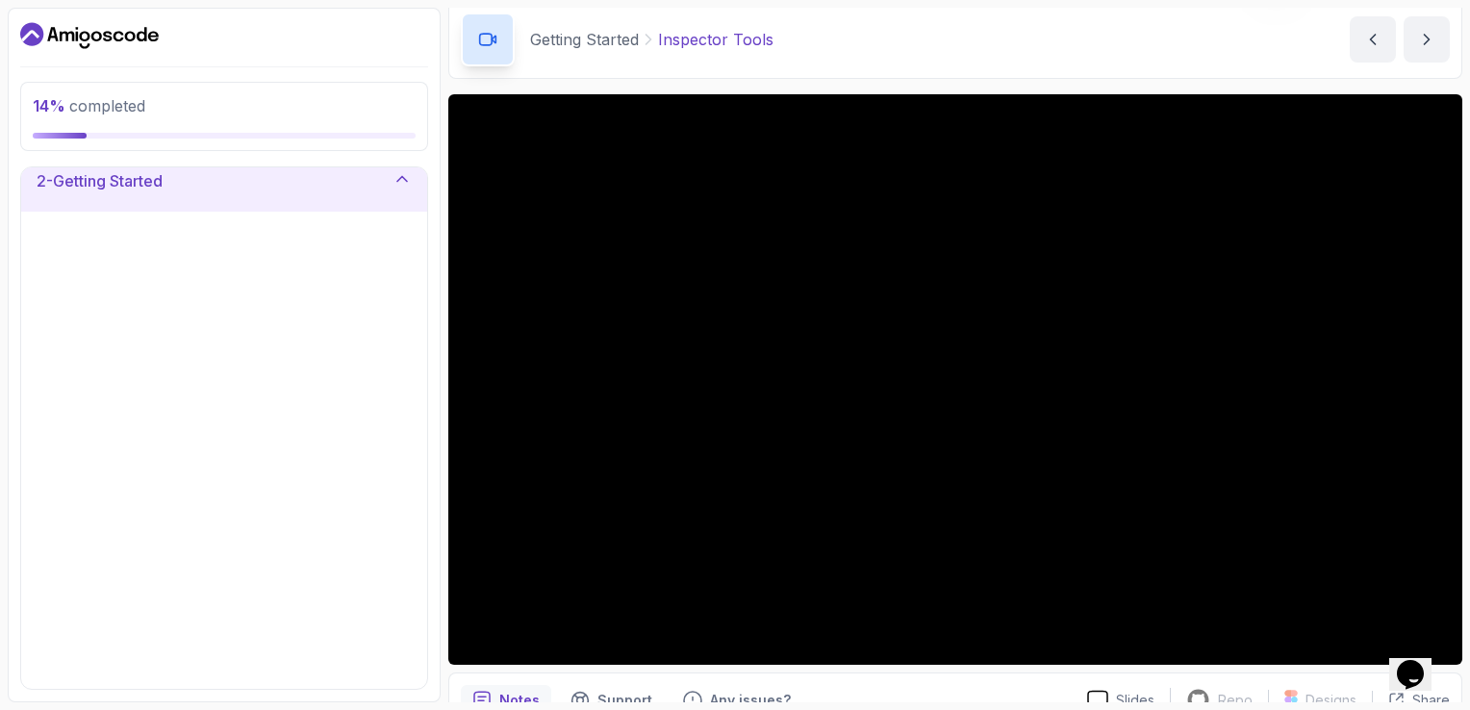
scroll to position [69, 0]
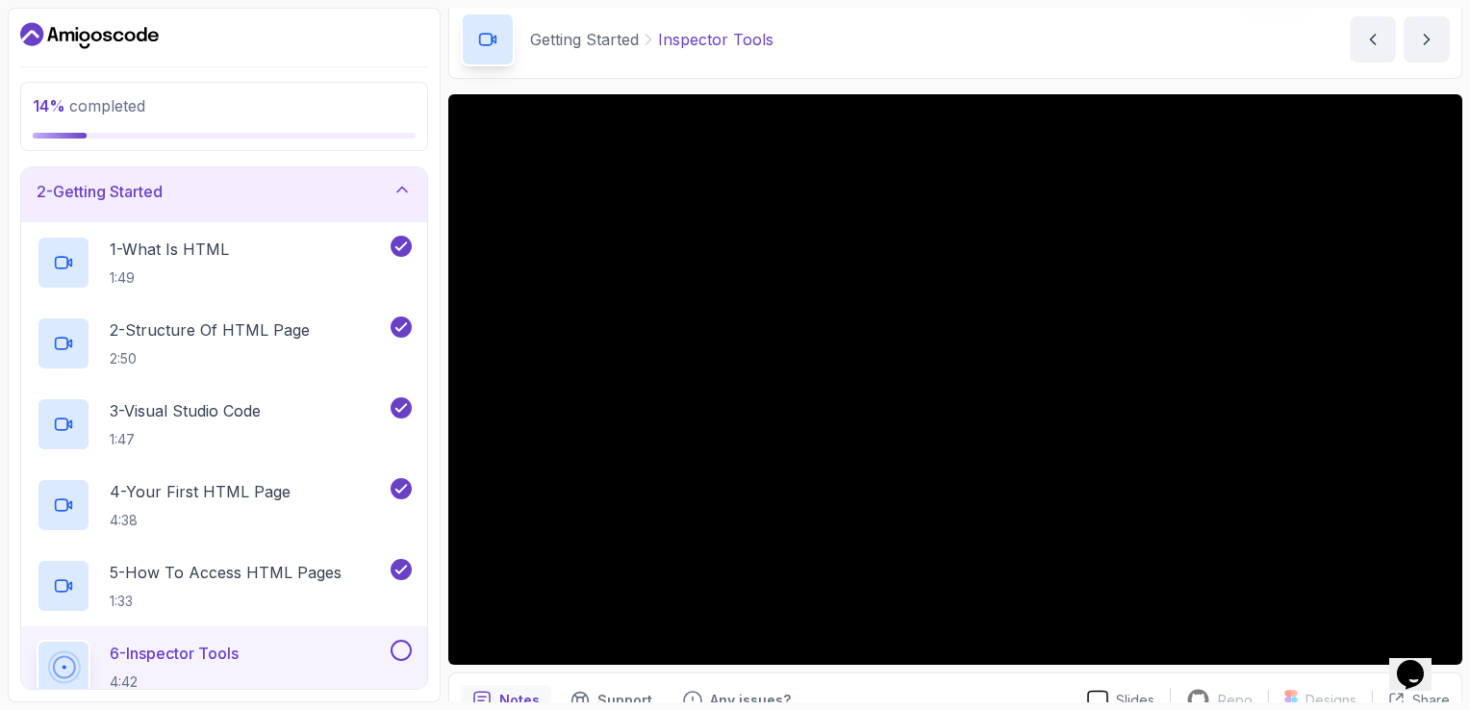
click at [399, 652] on button at bounding box center [401, 650] width 21 height 21
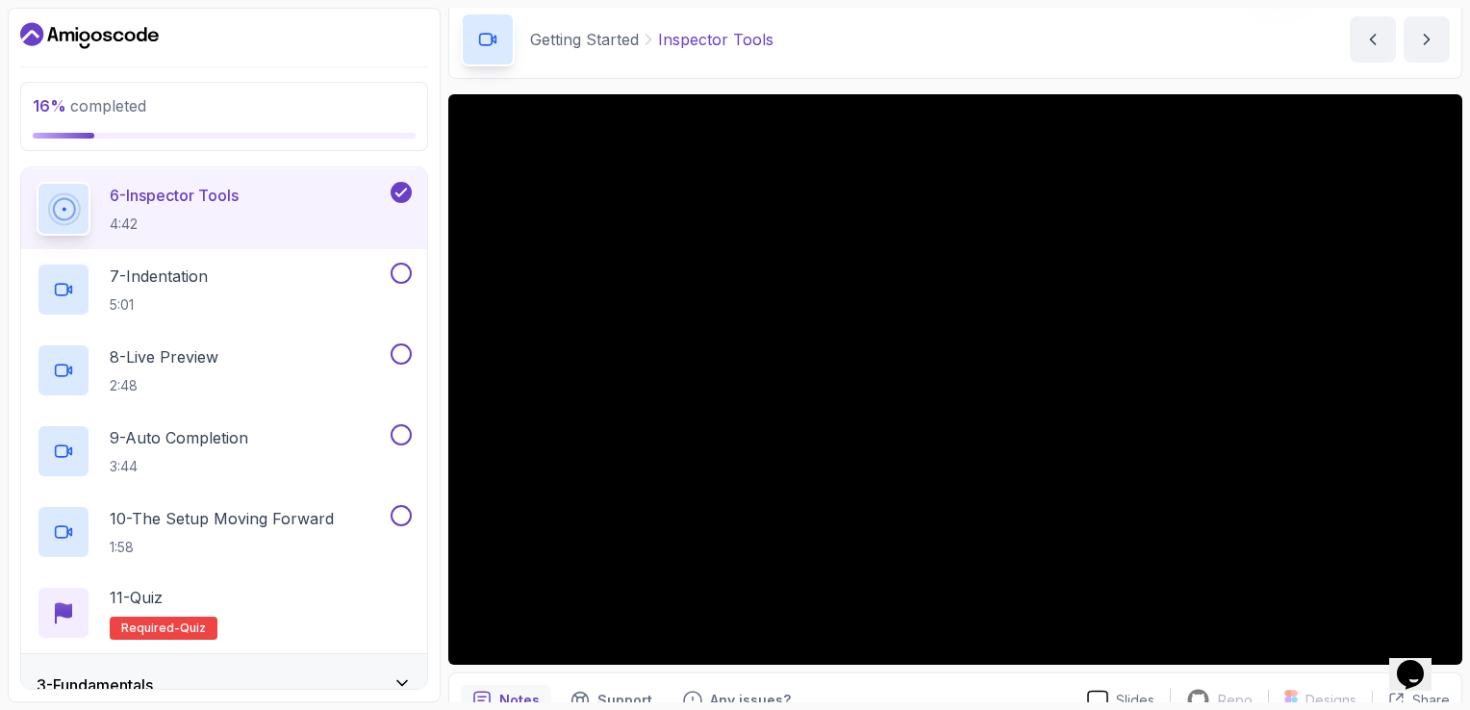
scroll to position [531, 0]
click at [391, 178] on button at bounding box center [401, 188] width 21 height 21
click at [407, 187] on button at bounding box center [401, 188] width 21 height 21
click at [391, 178] on button at bounding box center [401, 188] width 21 height 21
click at [405, 192] on button at bounding box center [401, 188] width 21 height 21
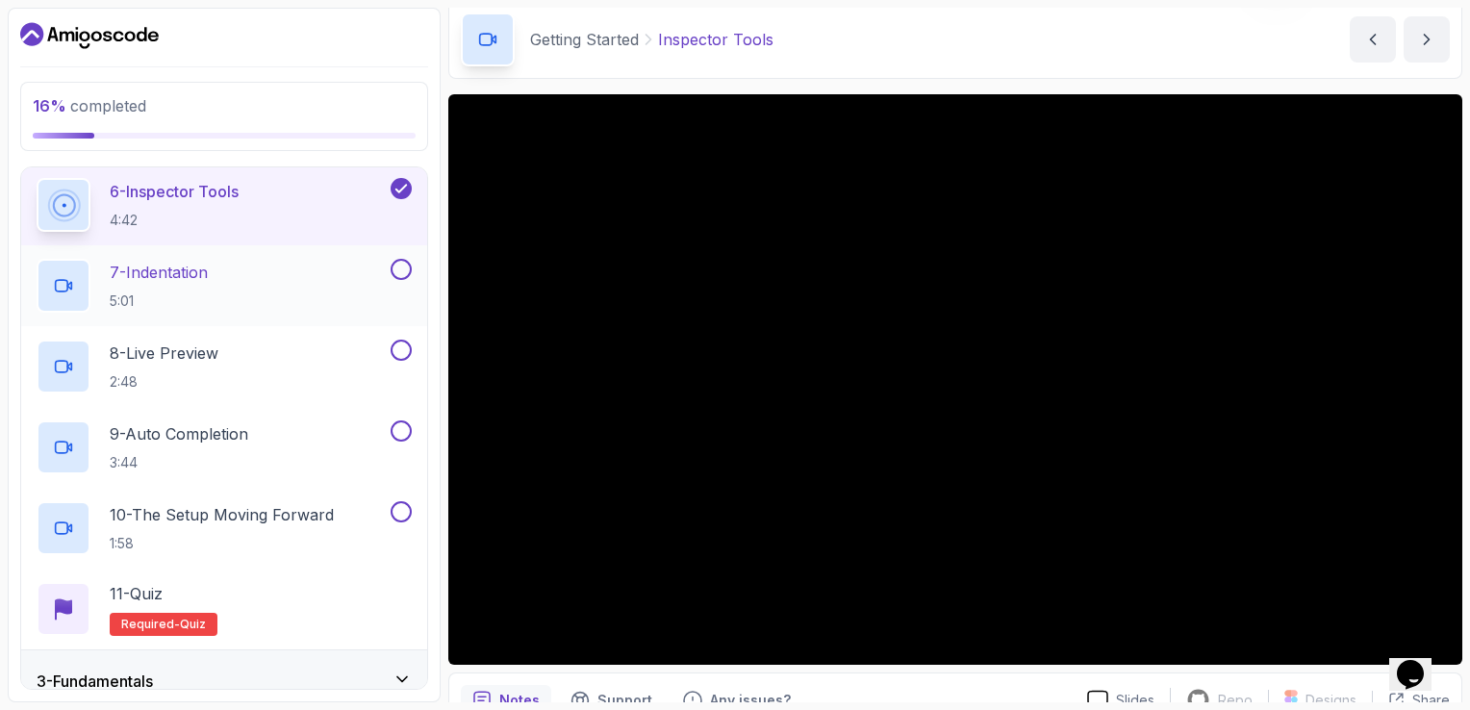
click at [162, 268] on p "7 - Indentation" at bounding box center [159, 272] width 98 height 23
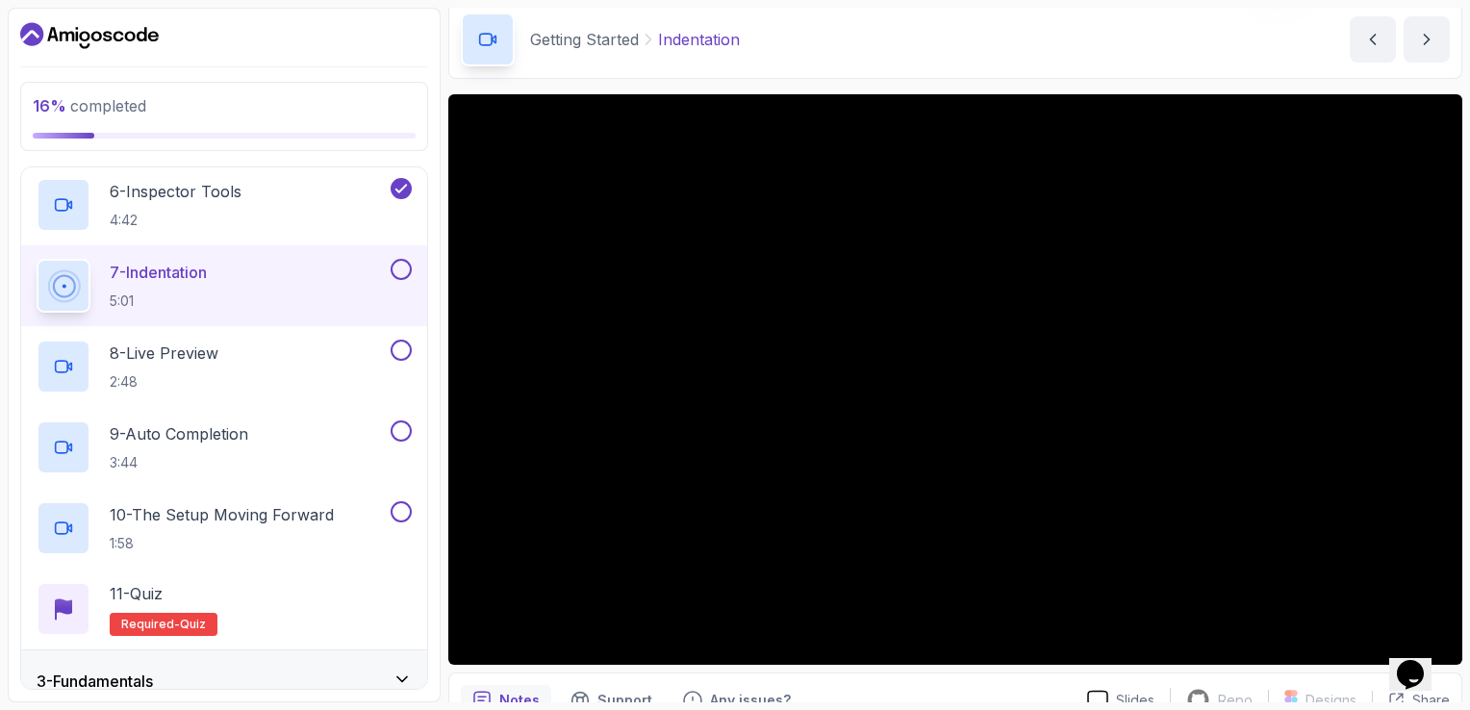
click at [403, 272] on button at bounding box center [401, 269] width 21 height 21
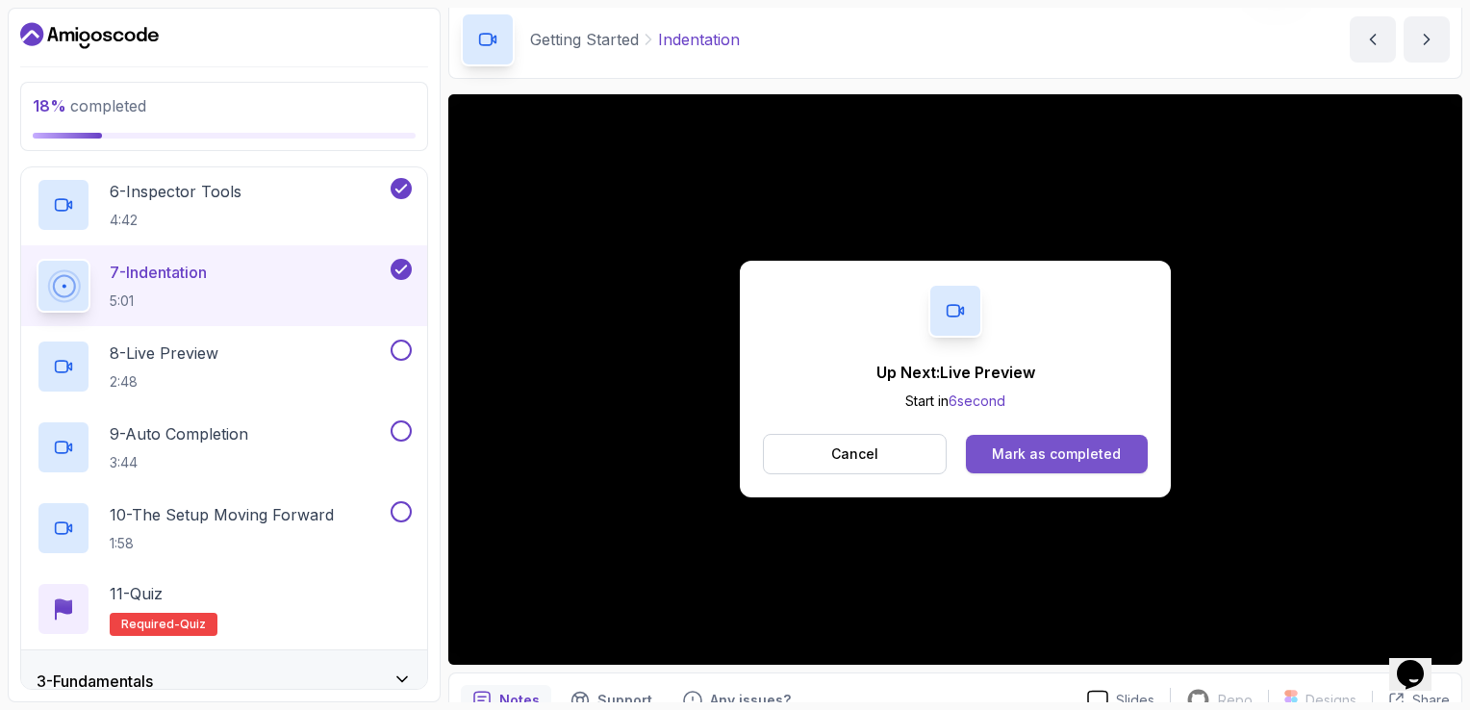
click at [1006, 448] on div "Mark as completed" at bounding box center [1056, 453] width 129 height 19
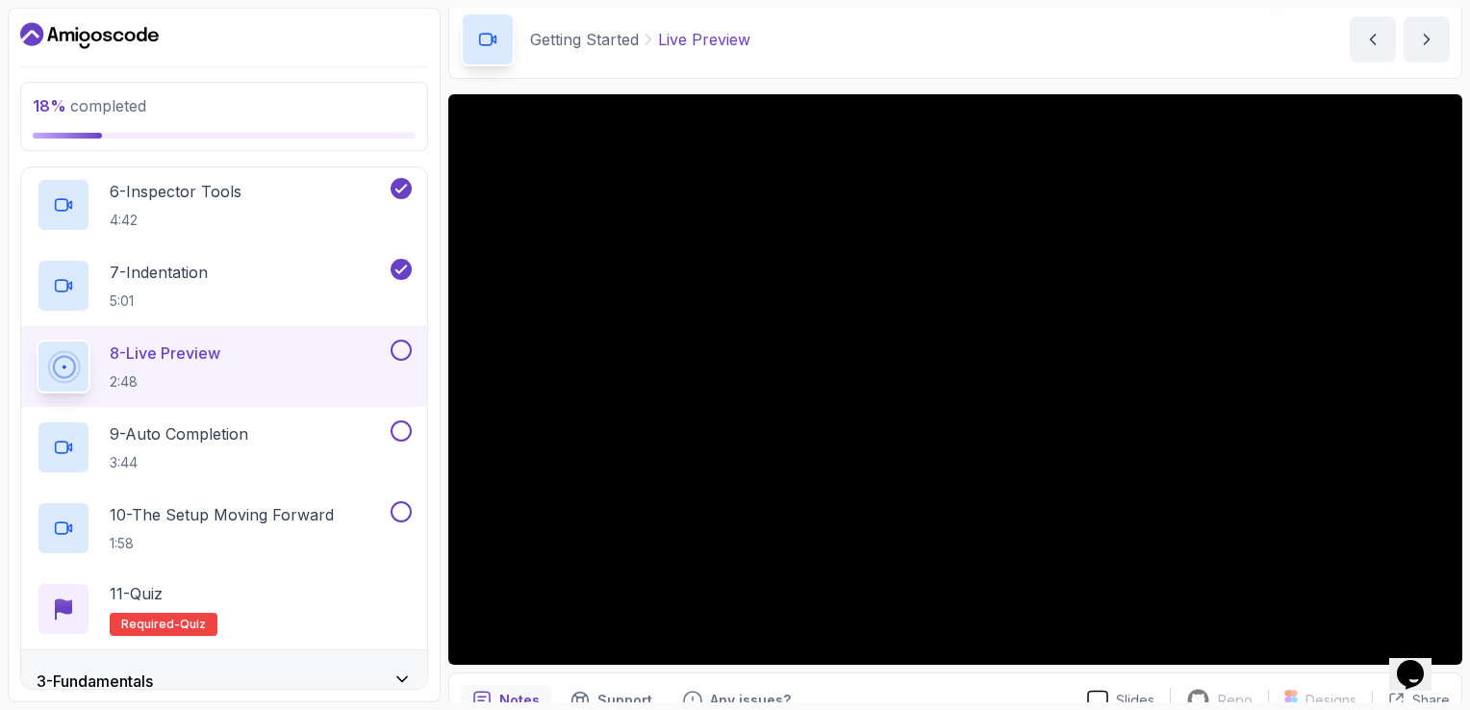
click at [408, 342] on button at bounding box center [401, 350] width 21 height 21
click at [183, 432] on p "9 - Auto Completion" at bounding box center [179, 433] width 139 height 23
